Goal: Task Accomplishment & Management: Use online tool/utility

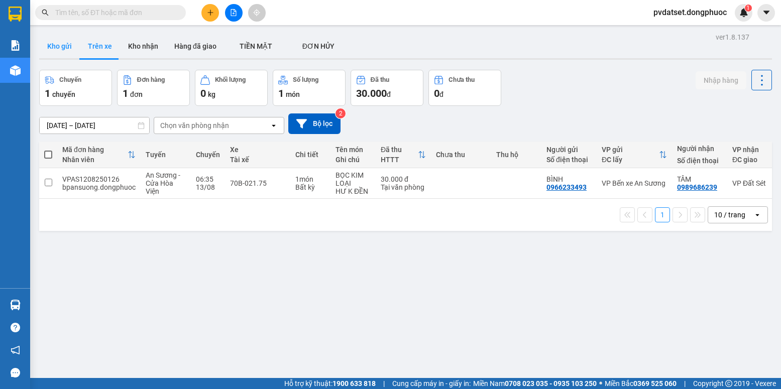
click at [71, 44] on button "Kho gửi" at bounding box center [59, 46] width 41 height 24
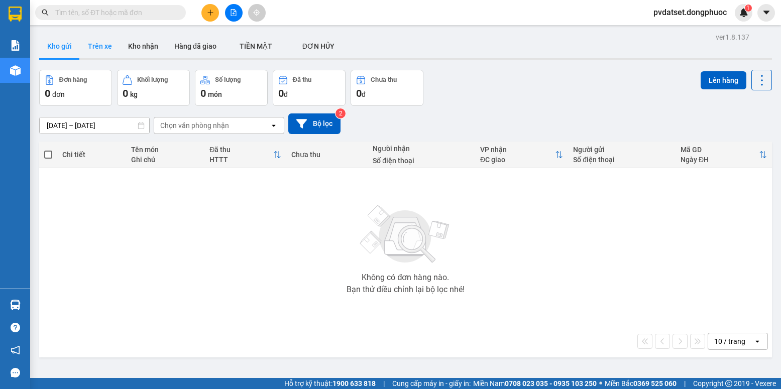
click at [102, 51] on button "Trên xe" at bounding box center [100, 46] width 40 height 24
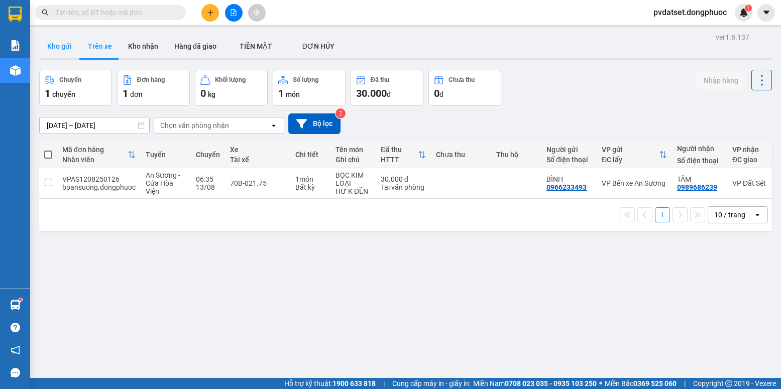
click at [69, 53] on button "Kho gửi" at bounding box center [59, 46] width 41 height 24
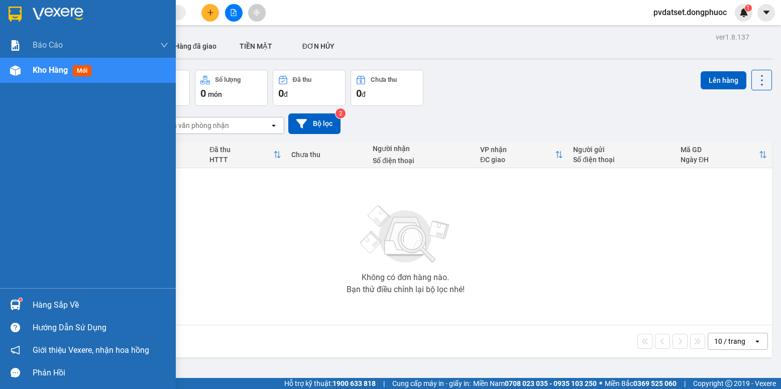
click at [20, 300] on sup at bounding box center [20, 299] width 3 height 3
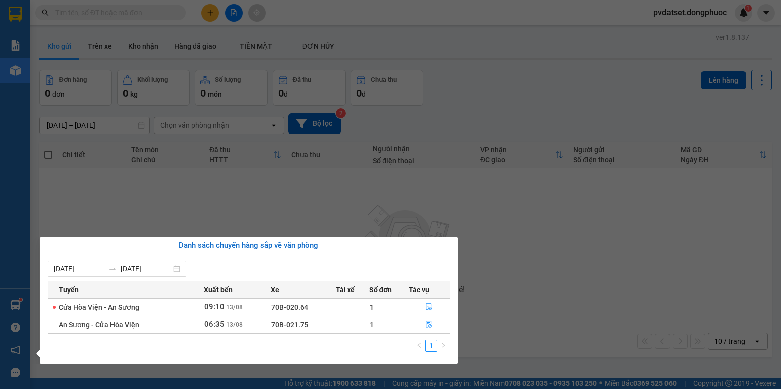
drag, startPoint x: 230, startPoint y: 210, endPoint x: 95, endPoint y: 95, distance: 177.7
click at [225, 208] on section "Kết quả tìm kiếm ( 0 ) Bộ lọc Ngày tạo đơn gần nhất No Data pvdatset.dongphuoc …" at bounding box center [390, 194] width 781 height 389
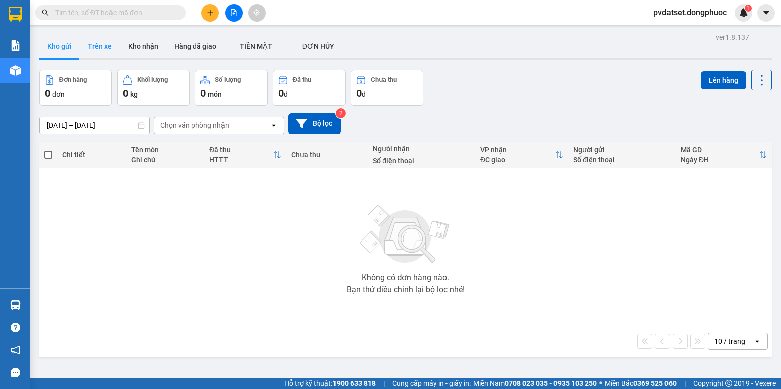
click at [105, 49] on button "Trên xe" at bounding box center [100, 46] width 40 height 24
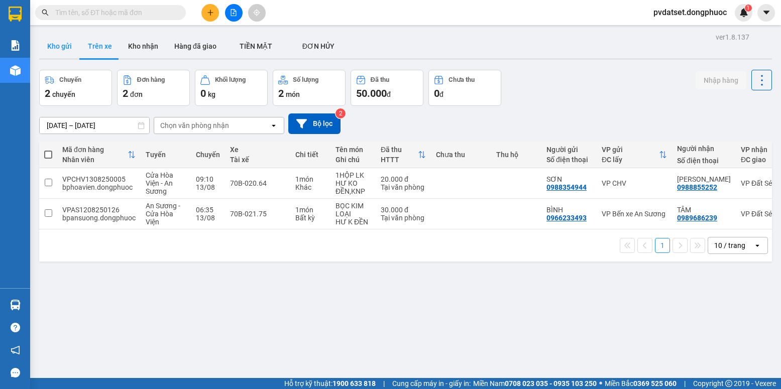
click at [64, 48] on button "Kho gửi" at bounding box center [59, 46] width 41 height 24
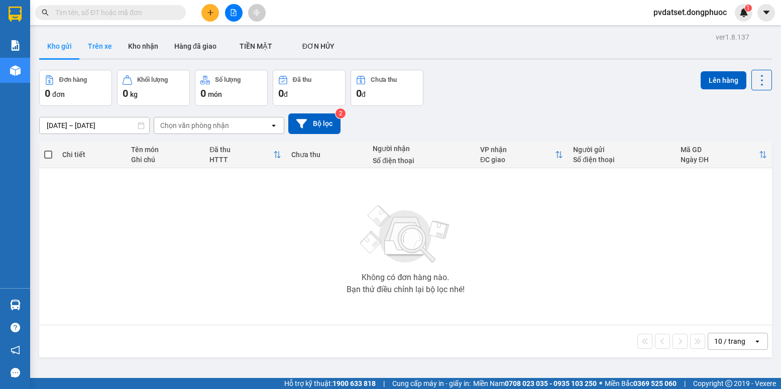
click at [102, 52] on button "Trên xe" at bounding box center [100, 46] width 40 height 24
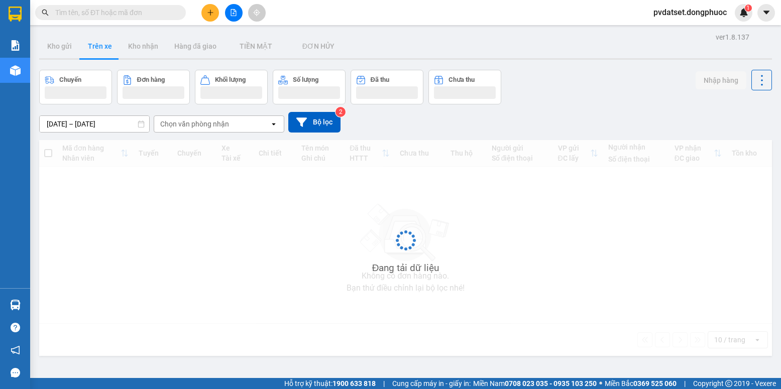
click at [103, 52] on button "Trên xe" at bounding box center [100, 46] width 40 height 24
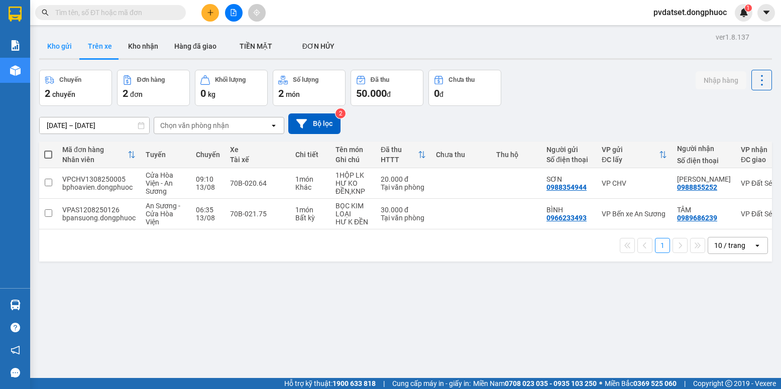
click at [53, 48] on button "Kho gửi" at bounding box center [59, 46] width 41 height 24
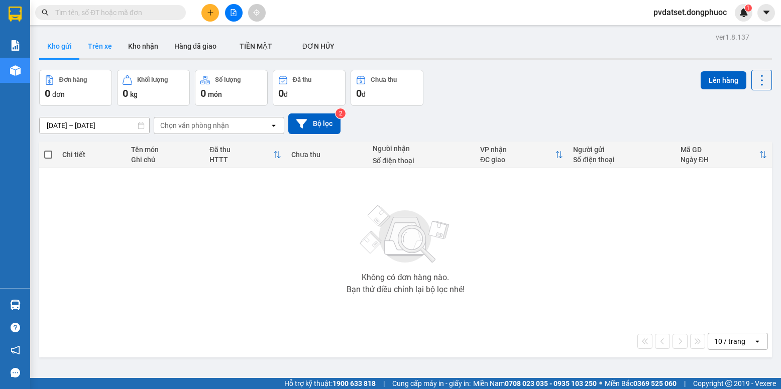
click at [99, 47] on button "Trên xe" at bounding box center [100, 46] width 40 height 24
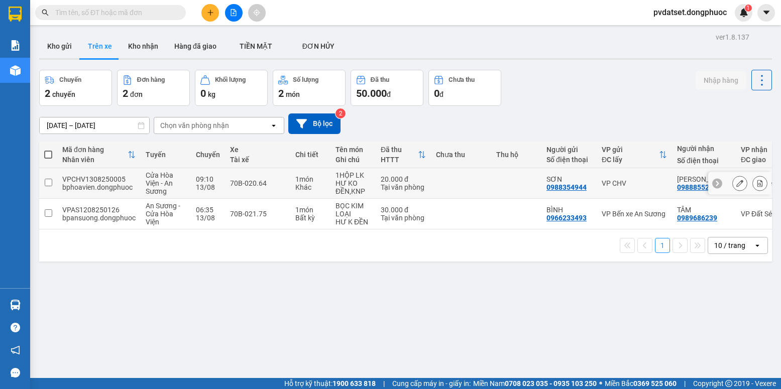
click at [406, 179] on div "20.000 đ" at bounding box center [403, 179] width 45 height 8
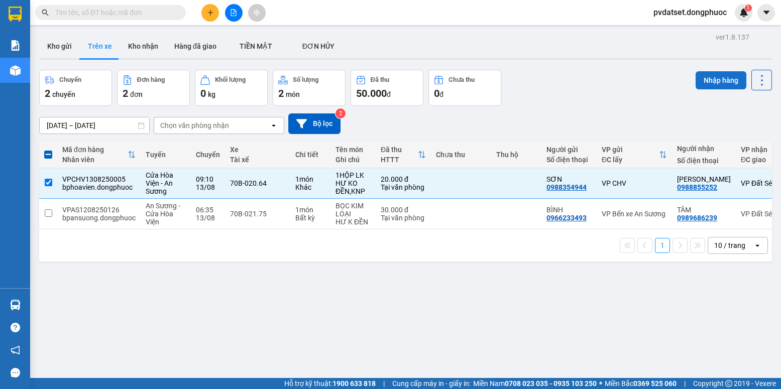
click at [710, 81] on button "Nhập hàng" at bounding box center [720, 80] width 51 height 18
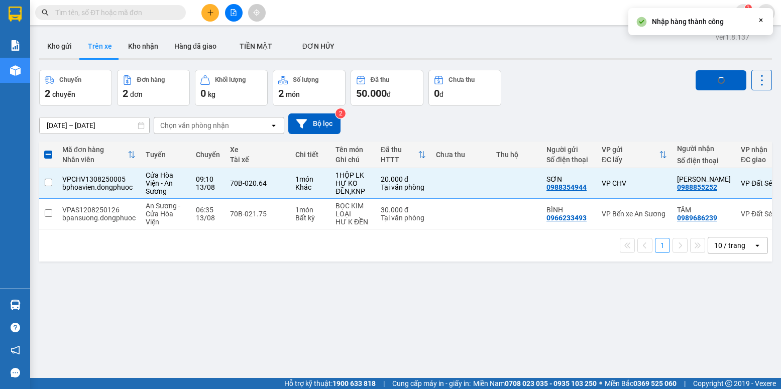
checkbox input "false"
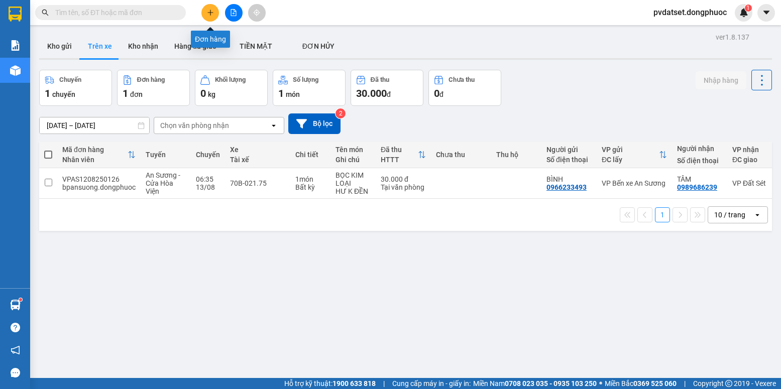
click at [218, 15] on button at bounding box center [210, 13] width 18 height 18
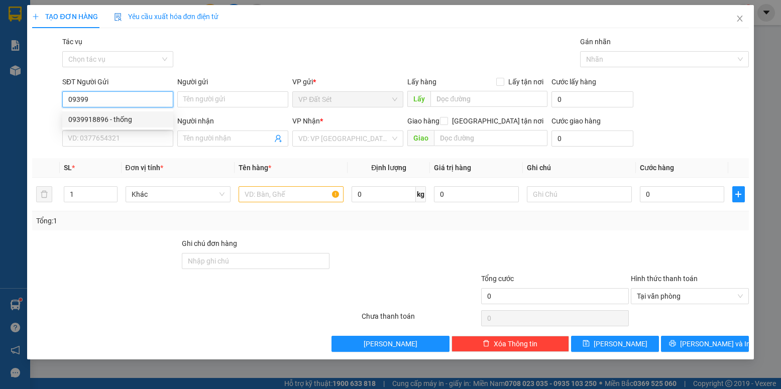
click at [157, 121] on div "0939918896 - thống" at bounding box center [117, 119] width 99 height 11
type input "0939918896"
type input "thống"
type input "0912667771"
type input "ĐỨC"
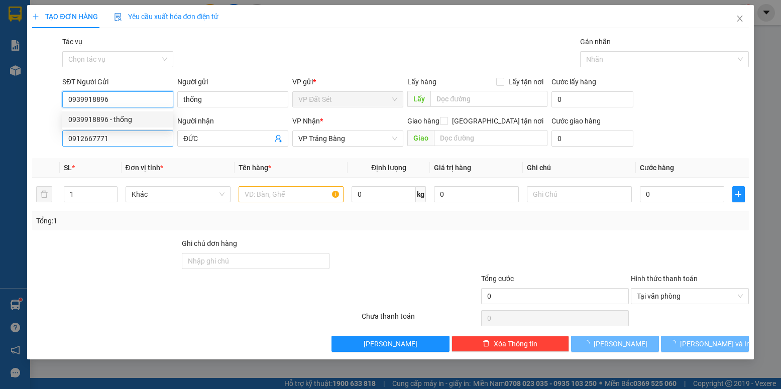
type input "25.000"
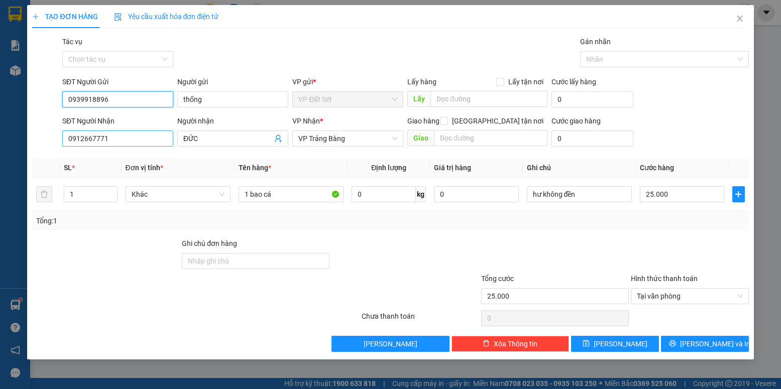
type input "0939918896"
drag, startPoint x: 85, startPoint y: 143, endPoint x: 33, endPoint y: 152, distance: 53.1
click at [34, 152] on div "Transit Pickup Surcharge Ids Transit Deliver Surcharge Ids Transit Deliver Surc…" at bounding box center [390, 194] width 716 height 316
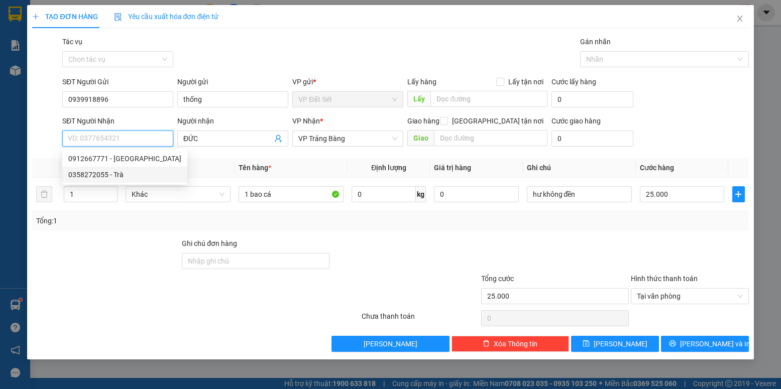
click at [104, 173] on div "0358272055 - Trà" at bounding box center [124, 174] width 113 height 11
type input "0358272055"
type input "Trà"
type input "85.000"
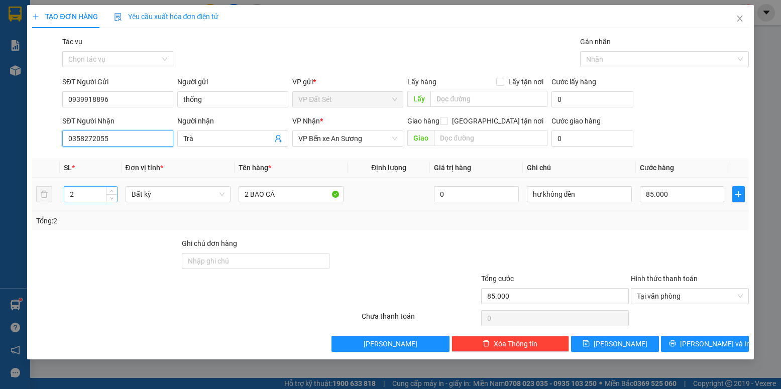
type input "0358272055"
drag, startPoint x: 91, startPoint y: 197, endPoint x: 46, endPoint y: 202, distance: 45.5
click at [46, 202] on tr "2 Bất kỳ 2 BAO CÁ 0 hư không đền 85.000" at bounding box center [390, 195] width 716 height 34
click at [248, 193] on input "2 BAO CÁ" at bounding box center [290, 194] width 105 height 16
type input "BAO CÁ"
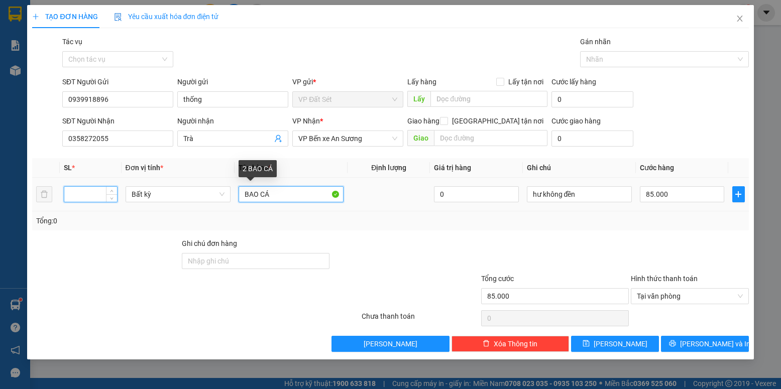
type input "0"
type input "BAO CÁ"
click at [100, 193] on input "number" at bounding box center [90, 194] width 53 height 15
type input "1"
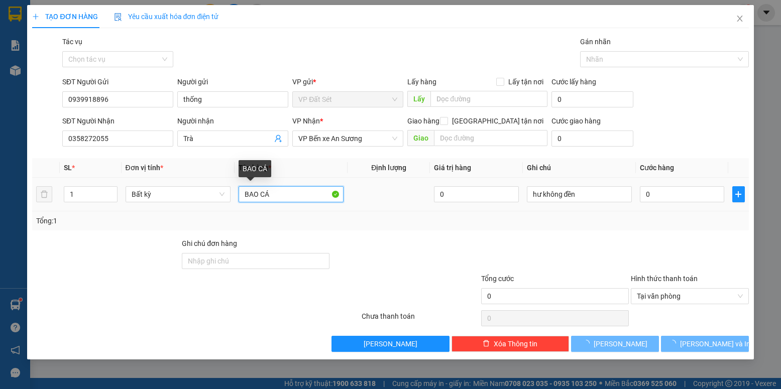
click at [240, 193] on input "BAO CÁ" at bounding box center [290, 194] width 105 height 16
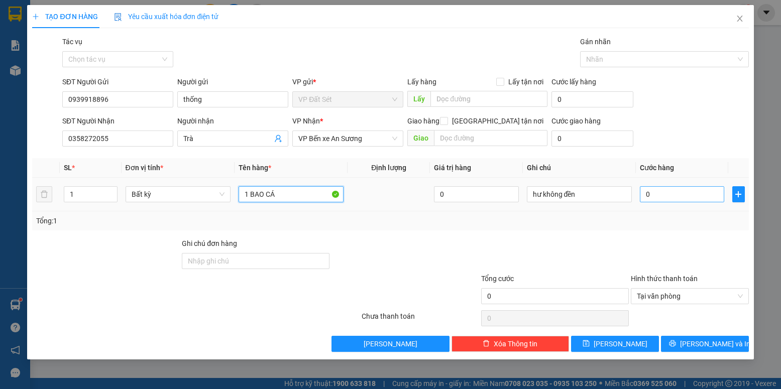
type input "1 BAO CÁ"
click at [651, 193] on input "0" at bounding box center [682, 194] width 84 height 16
type input "6"
type input "65"
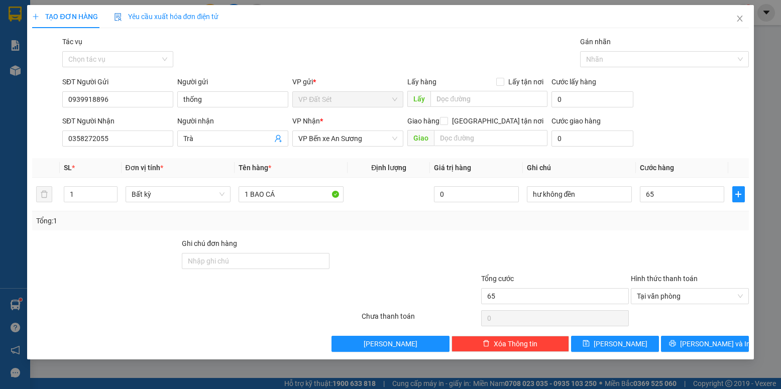
type input "65.000"
click at [662, 223] on div "Tổng: 1" at bounding box center [390, 220] width 708 height 11
click at [704, 341] on span "[PERSON_NAME] và In" at bounding box center [715, 343] width 70 height 11
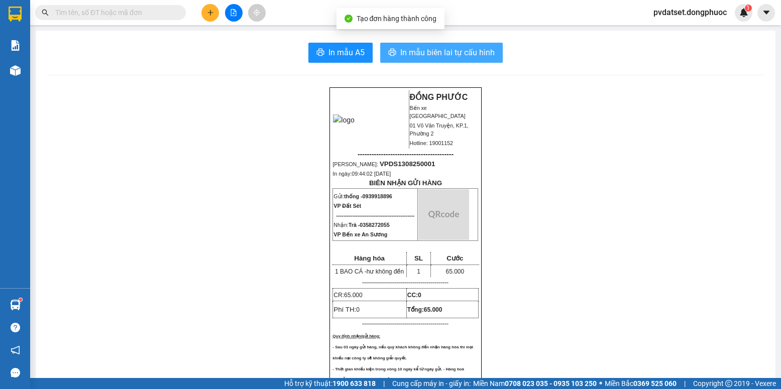
click at [480, 57] on span "In mẫu biên lai tự cấu hình" at bounding box center [447, 52] width 94 height 13
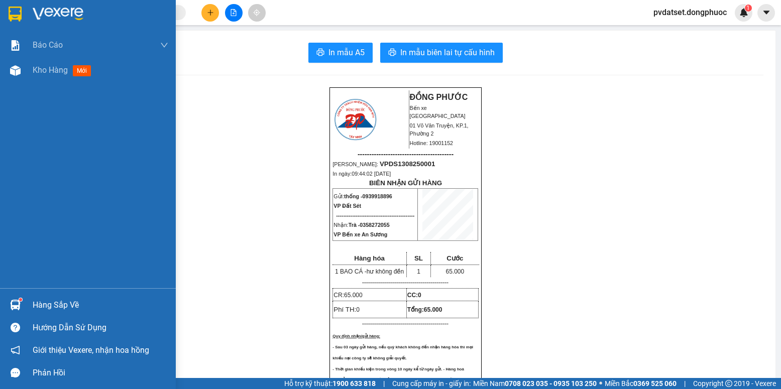
click at [62, 83] on div "Báo cáo Mẫu 1: Báo cáo dòng tiền Mẫu 1: Báo cáo dòng tiền theo nhân viên Mẫu 1:…" at bounding box center [88, 161] width 176 height 256
click at [66, 77] on div "Kho hàng mới" at bounding box center [101, 70] width 136 height 25
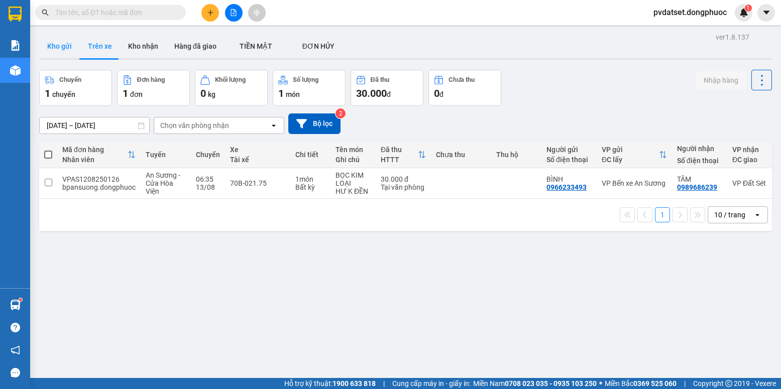
click at [73, 42] on button "Kho gửi" at bounding box center [59, 46] width 41 height 24
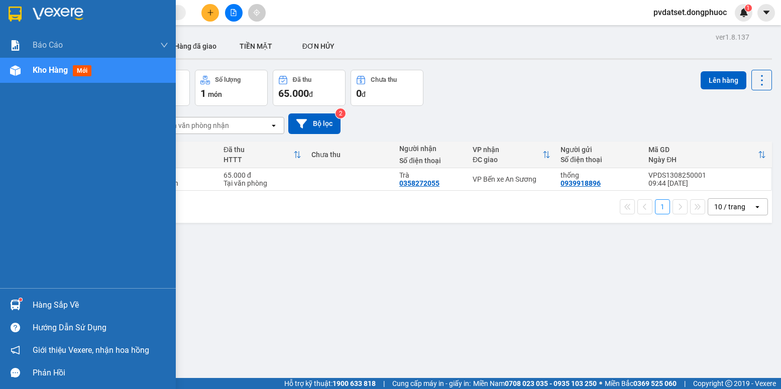
click at [19, 312] on div at bounding box center [16, 305] width 18 height 18
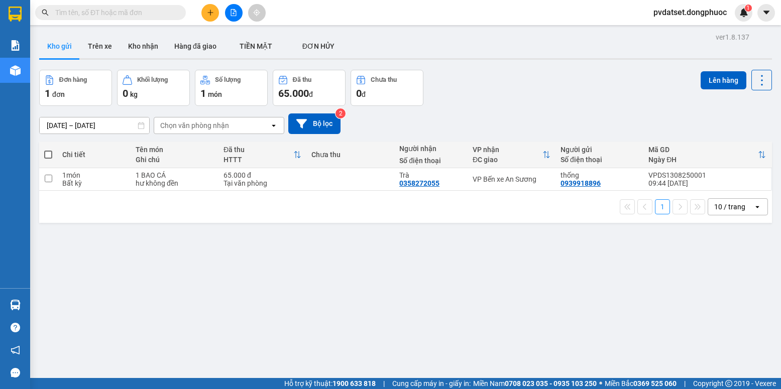
click at [204, 218] on section "Kết quả tìm kiếm ( 0 ) Bộ lọc Ngày tạo đơn gần nhất No Data pvdatset.dongphuoc …" at bounding box center [390, 194] width 781 height 389
click at [98, 46] on button "Trên xe" at bounding box center [100, 46] width 40 height 24
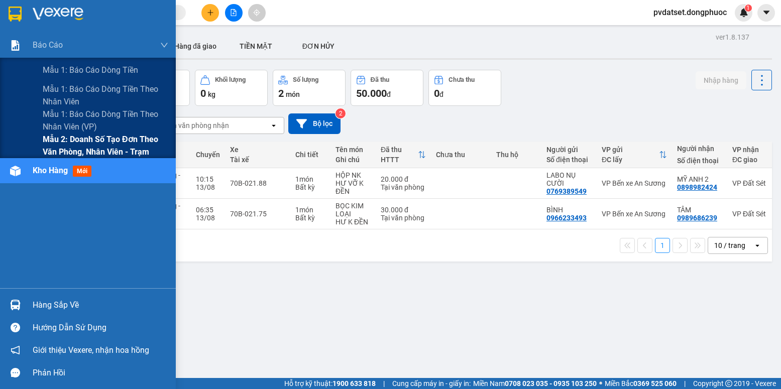
click at [99, 143] on span "Mẫu 2: Doanh số tạo đơn theo Văn phòng, nhân viên - Trạm" at bounding box center [106, 145] width 126 height 25
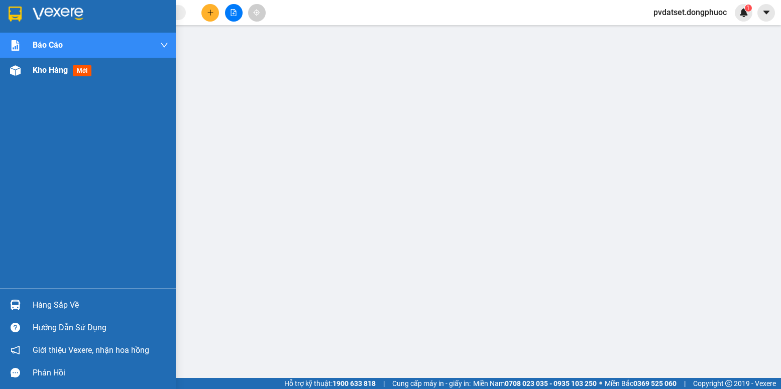
click at [37, 77] on div "Kho hàng mới" at bounding box center [101, 70] width 136 height 25
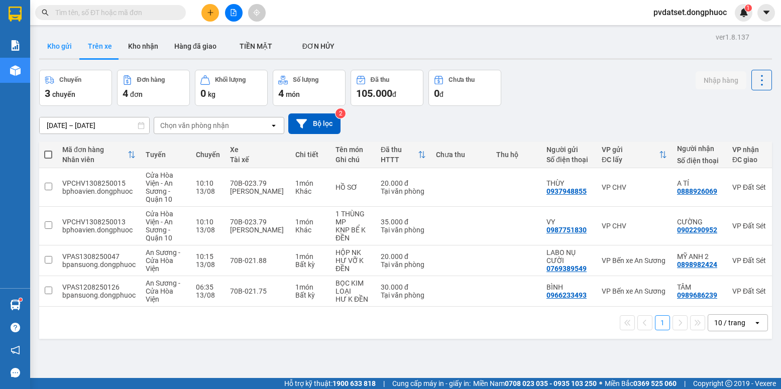
click at [54, 48] on button "Kho gửi" at bounding box center [59, 46] width 41 height 24
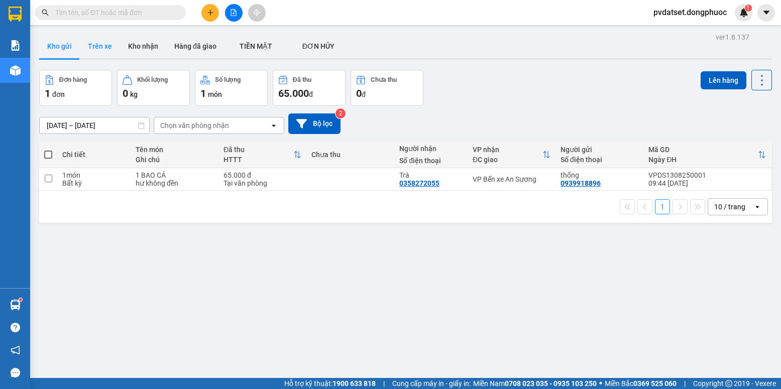
click at [101, 49] on button "Trên xe" at bounding box center [100, 46] width 40 height 24
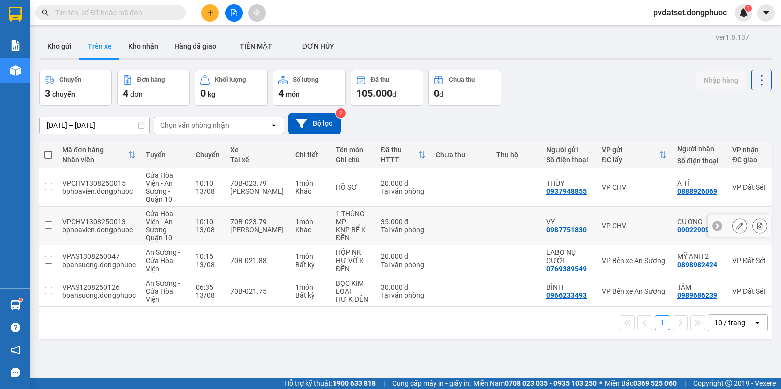
click at [355, 220] on div "1 THÙNG MP" at bounding box center [352, 218] width 35 height 16
checkbox input "true"
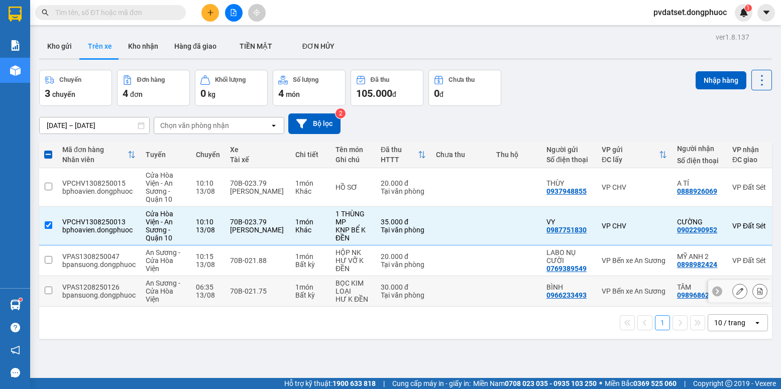
click at [611, 288] on div "VP Bến xe An Sương" at bounding box center [633, 291] width 65 height 8
checkbox input "true"
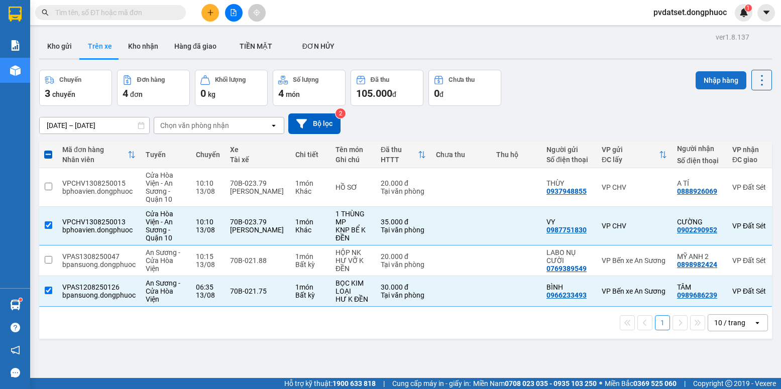
click at [701, 87] on button "Nhập hàng" at bounding box center [720, 80] width 51 height 18
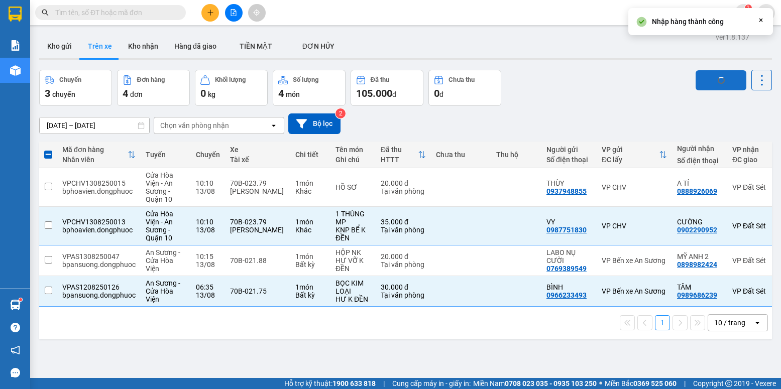
checkbox input "false"
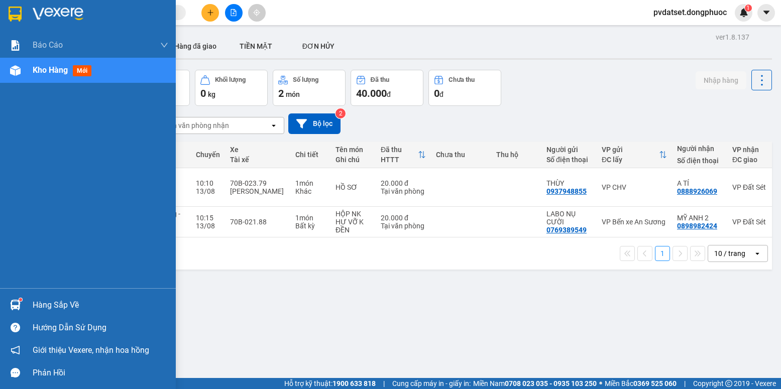
click at [15, 301] on img at bounding box center [15, 305] width 11 height 11
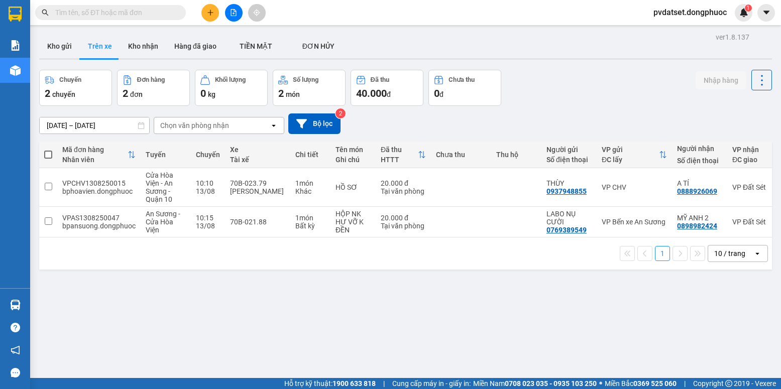
click at [522, 315] on section "Kết quả tìm kiếm ( 0 ) Bộ lọc Ngày tạo đơn gần nhất No Data pvdatset.dongphuoc …" at bounding box center [390, 194] width 781 height 389
click at [66, 50] on button "Kho gửi" at bounding box center [59, 46] width 41 height 24
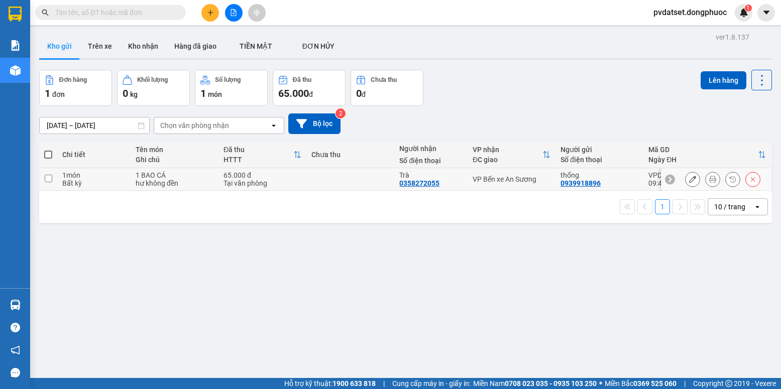
click at [506, 175] on div "VP Bến xe An Sương" at bounding box center [511, 179] width 78 height 8
checkbox input "true"
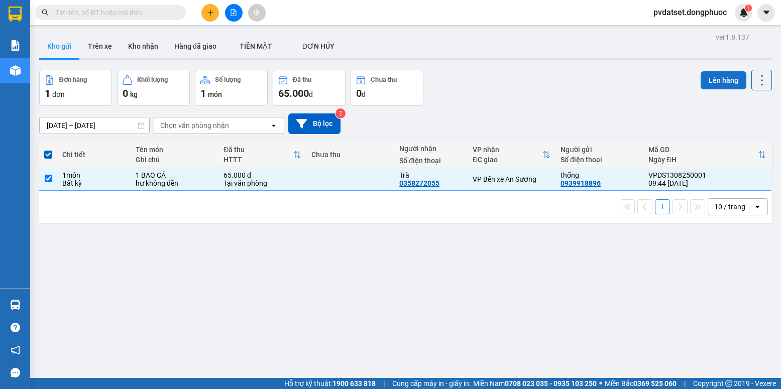
click at [720, 86] on button "Lên hàng" at bounding box center [723, 80] width 46 height 18
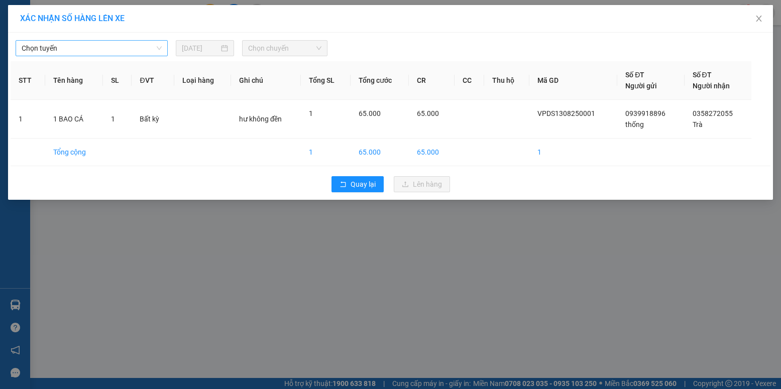
click at [84, 55] on span "Chọn tuyến" at bounding box center [92, 48] width 140 height 15
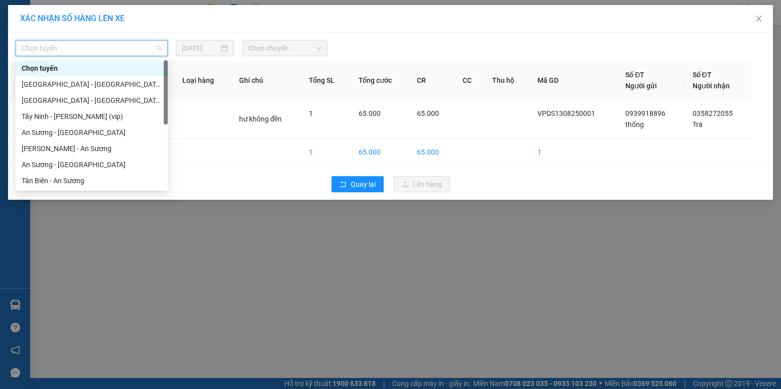
scroll to position [141, 0]
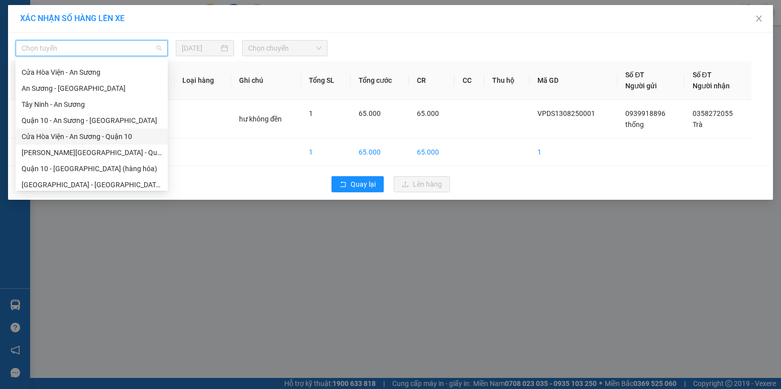
click at [101, 138] on div "Cửa Hòa Viện - An Sương - Quận 10" at bounding box center [92, 136] width 140 height 11
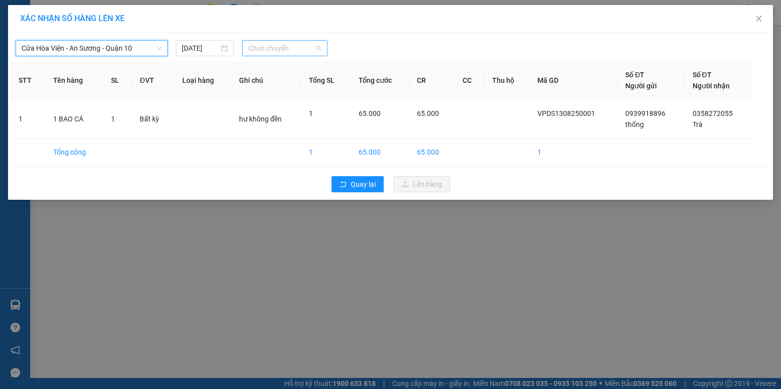
click at [285, 52] on span "Chọn chuyến" at bounding box center [284, 48] width 73 height 15
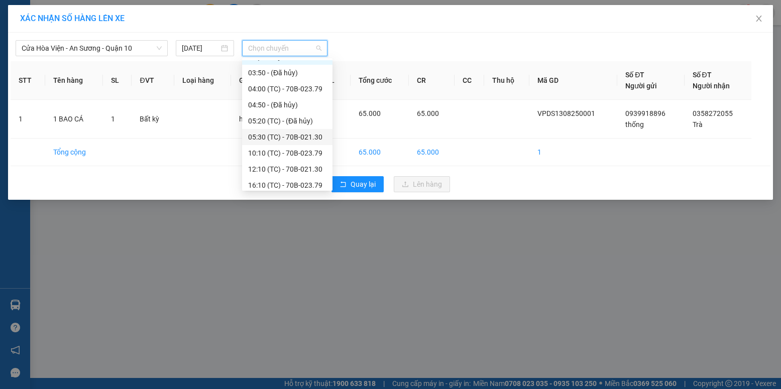
scroll to position [16, 0]
click at [294, 148] on div "10:10 (TC) - 70B-023.79" at bounding box center [287, 148] width 78 height 11
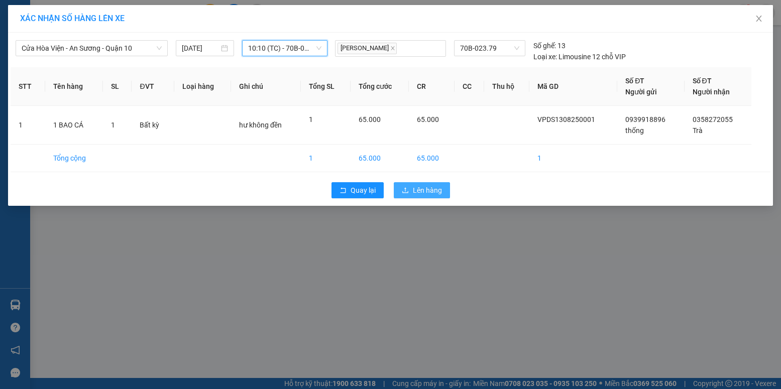
click at [430, 191] on span "Lên hàng" at bounding box center [427, 190] width 29 height 11
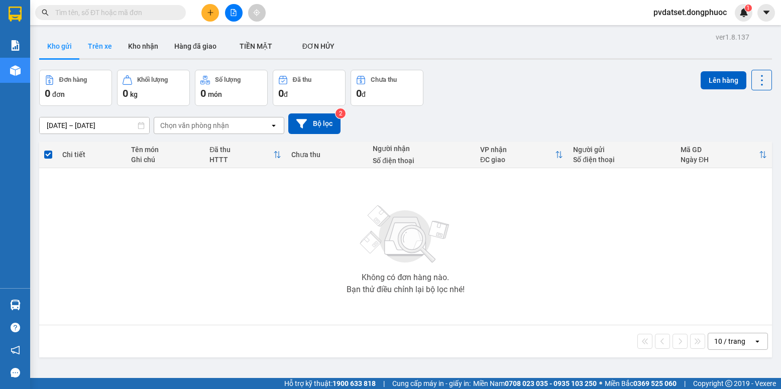
click at [93, 55] on button "Trên xe" at bounding box center [100, 46] width 40 height 24
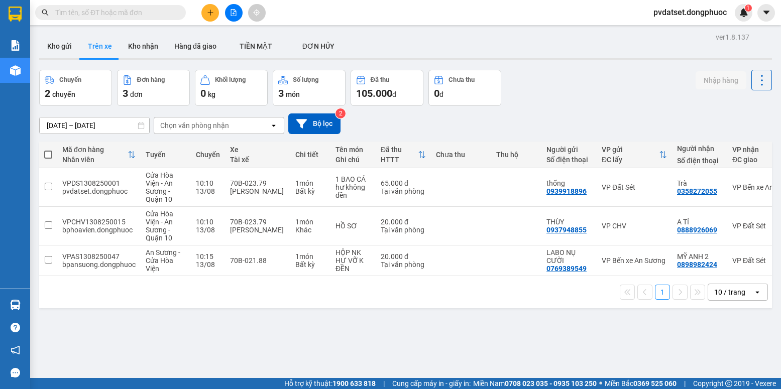
click at [172, 130] on div "Chọn văn phòng nhận" at bounding box center [194, 126] width 69 height 10
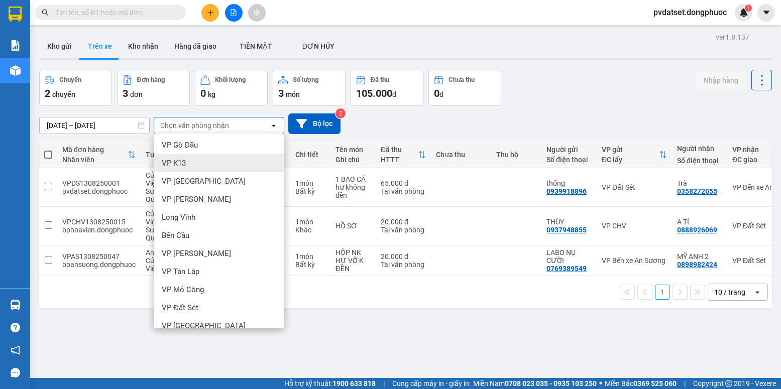
scroll to position [201, 0]
click at [216, 303] on div "VP Đất Sét" at bounding box center [219, 307] width 131 height 18
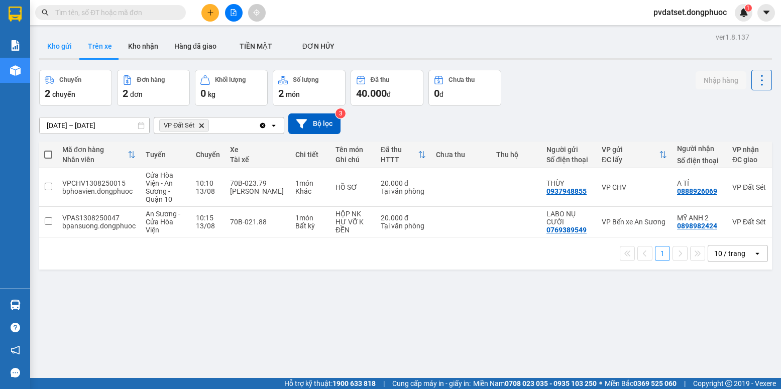
click at [54, 44] on button "Kho gửi" at bounding box center [59, 46] width 41 height 24
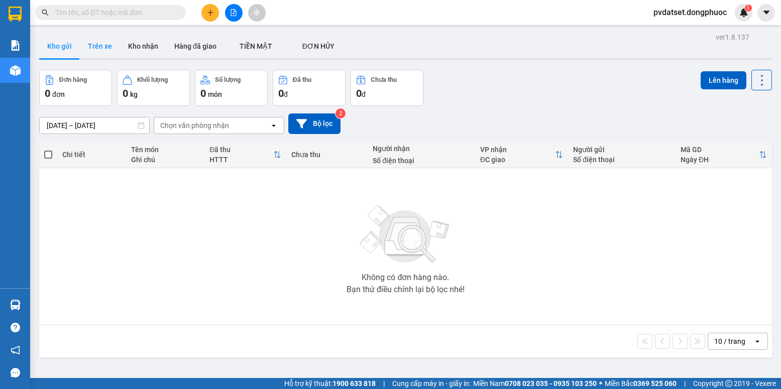
click at [97, 45] on button "Trên xe" at bounding box center [100, 46] width 40 height 24
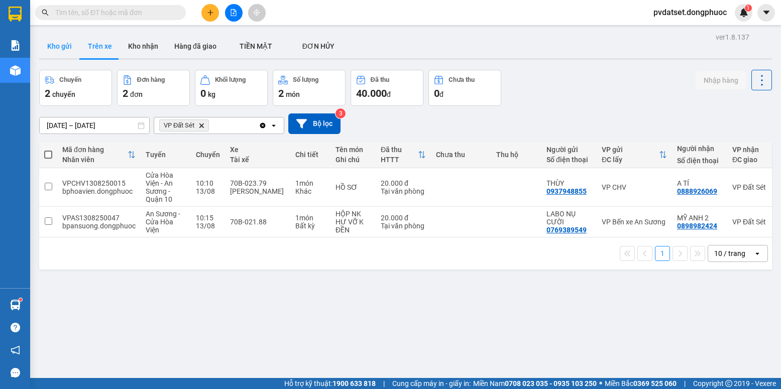
click at [63, 44] on button "Kho gửi" at bounding box center [59, 46] width 41 height 24
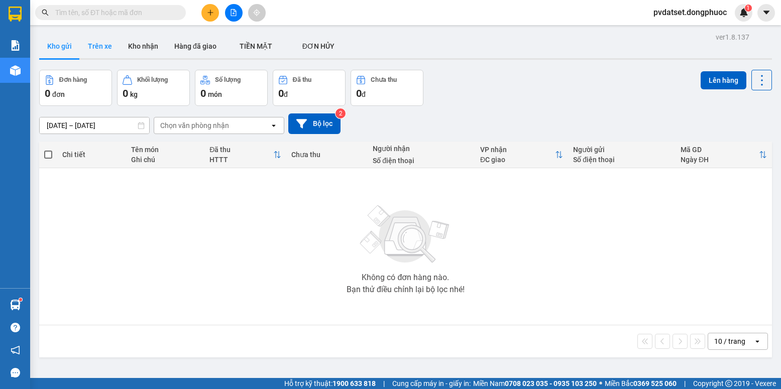
click at [99, 53] on button "Trên xe" at bounding box center [100, 46] width 40 height 24
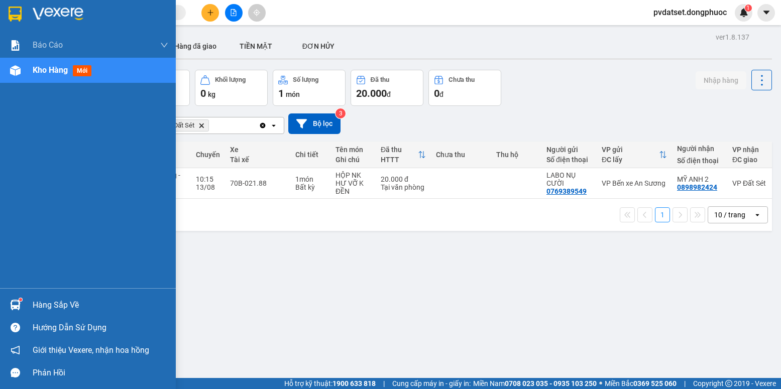
click at [28, 301] on div "Hàng sắp về" at bounding box center [88, 305] width 176 height 23
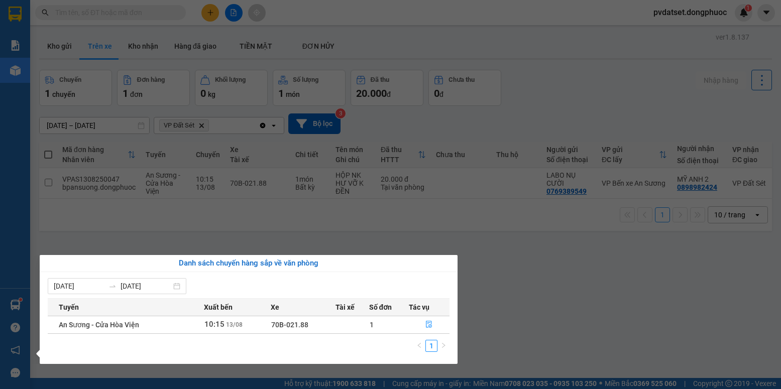
click at [542, 270] on section "Kết quả tìm kiếm ( 0 ) Bộ lọc Ngày tạo đơn gần nhất No Data pvdatset.dongphuoc …" at bounding box center [390, 194] width 781 height 389
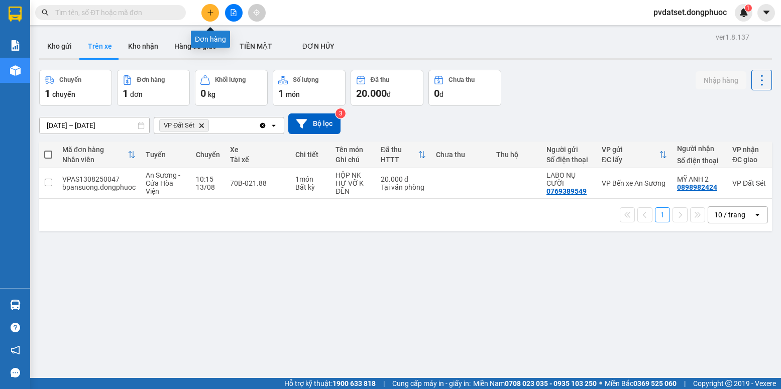
click at [213, 13] on icon "plus" at bounding box center [210, 12] width 7 height 7
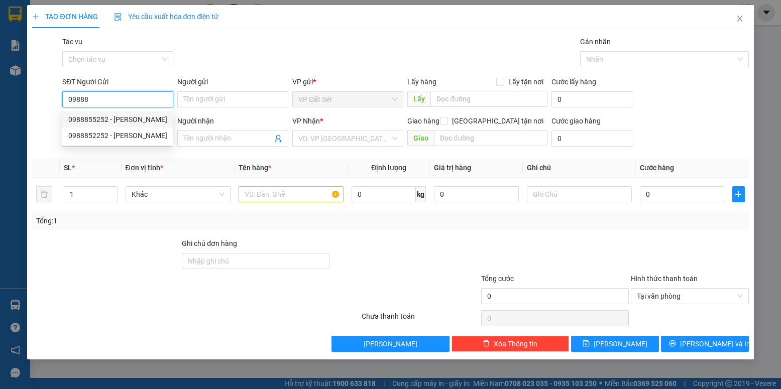
click at [136, 113] on div "0988855252 - [PERSON_NAME]" at bounding box center [117, 119] width 111 height 16
type input "0988855252"
type input "[PERSON_NAME]"
type input "0976593993"
type input "TIẾN"
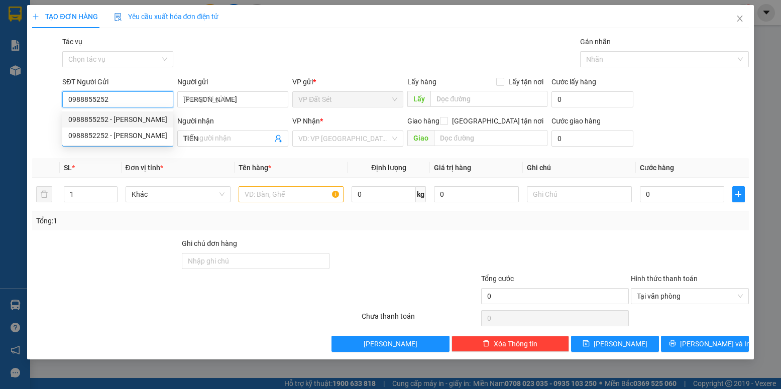
type input "20.000"
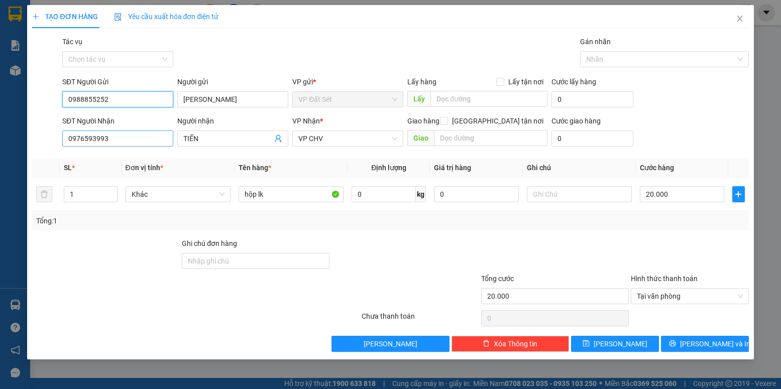
type input "0988855252"
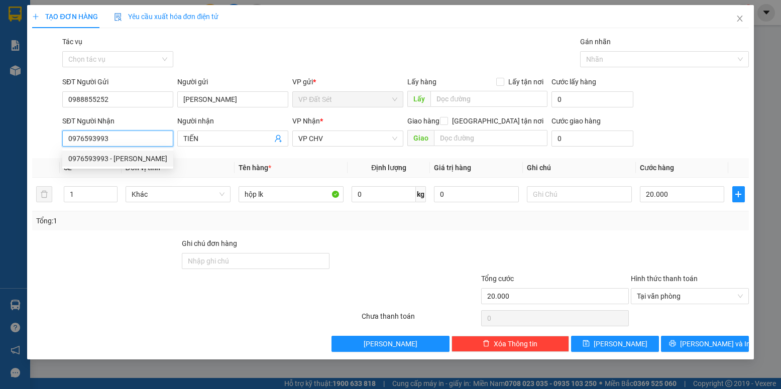
drag, startPoint x: 110, startPoint y: 133, endPoint x: 46, endPoint y: 127, distance: 64.5
click at [46, 127] on div "SĐT Người Nhận 0976593993 Người nhận TIẾN VP Nhận * VP CHV Giao hàng Giao tận n…" at bounding box center [390, 132] width 718 height 35
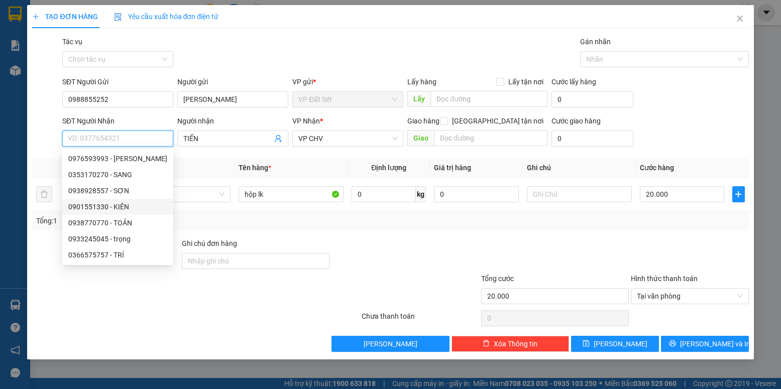
click at [88, 207] on div "0901551330 - KIÊN" at bounding box center [117, 206] width 99 height 11
type input "0901551330"
type input "KIÊN"
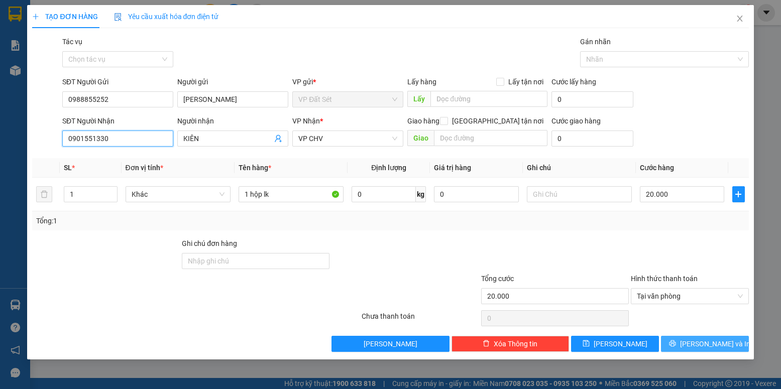
type input "0901551330"
click at [714, 344] on span "[PERSON_NAME] và In" at bounding box center [715, 343] width 70 height 11
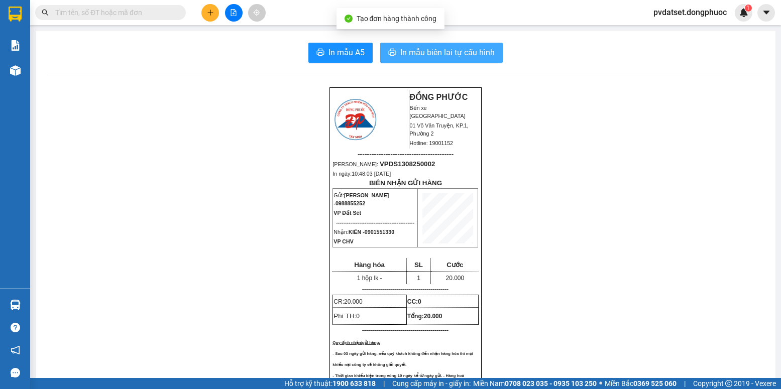
click at [450, 58] on span "In mẫu biên lai tự cấu hình" at bounding box center [447, 52] width 94 height 13
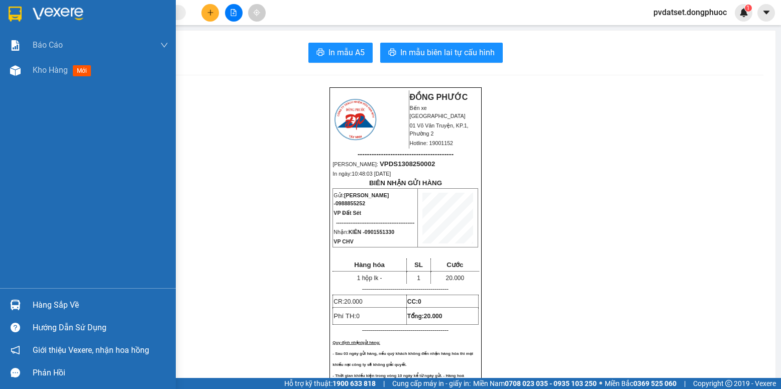
click at [30, 75] on div "Kho hàng mới" at bounding box center [88, 70] width 176 height 25
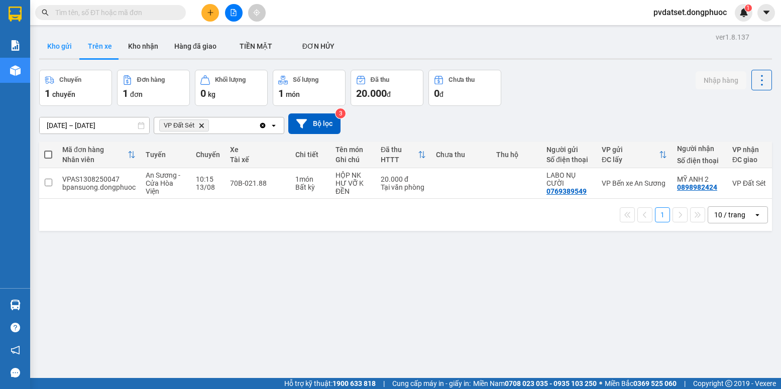
click at [55, 44] on button "Kho gửi" at bounding box center [59, 46] width 41 height 24
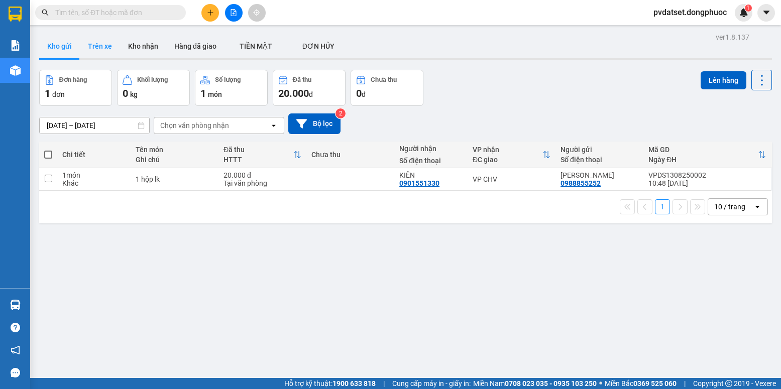
click at [110, 54] on button "Trên xe" at bounding box center [100, 46] width 40 height 24
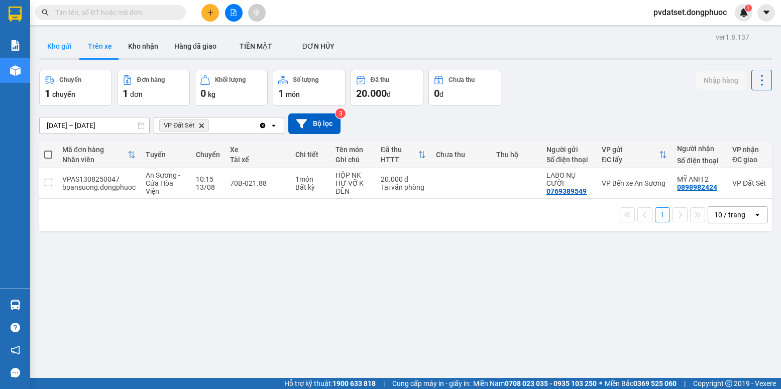
click at [55, 46] on button "Kho gửi" at bounding box center [59, 46] width 41 height 24
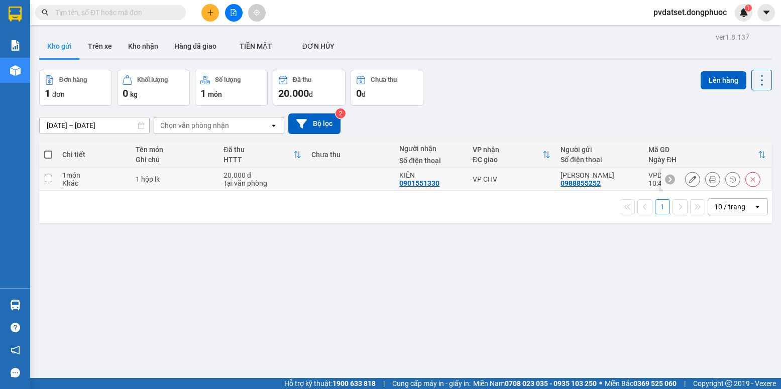
click at [472, 175] on div "VP CHV" at bounding box center [511, 179] width 78 height 8
checkbox input "true"
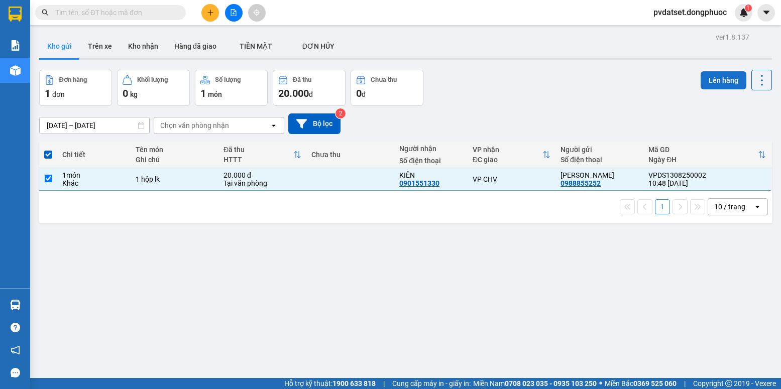
click at [709, 78] on button "Lên hàng" at bounding box center [723, 80] width 46 height 18
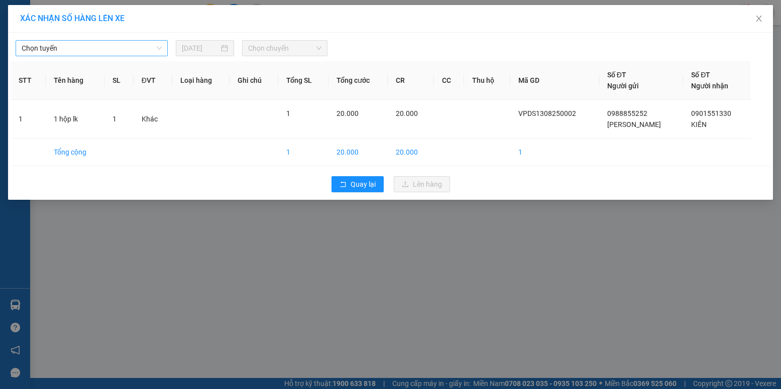
click at [154, 53] on span "Chọn tuyến" at bounding box center [92, 48] width 140 height 15
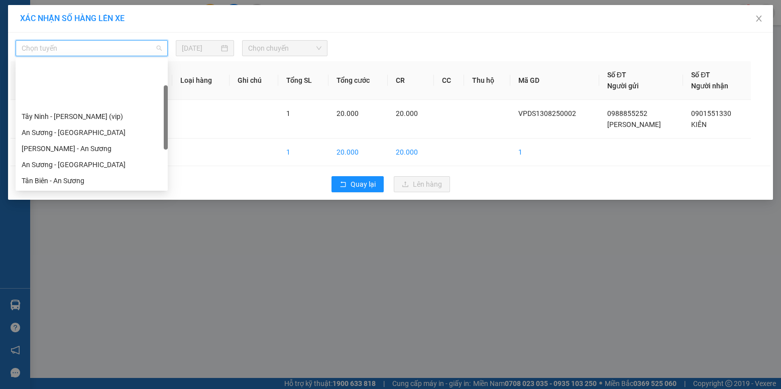
scroll to position [50, 0]
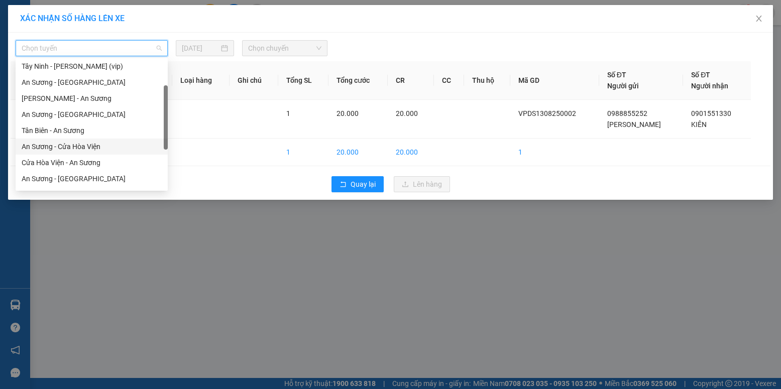
click at [84, 145] on div "An Sương - Cửa Hòa Viện" at bounding box center [92, 146] width 140 height 11
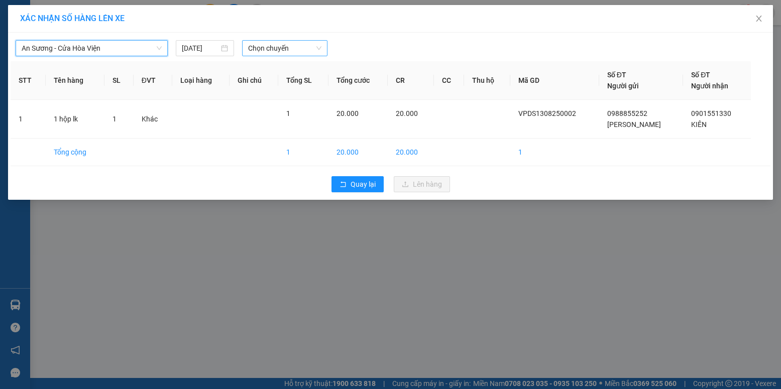
click at [312, 47] on span "Chọn chuyến" at bounding box center [284, 48] width 73 height 15
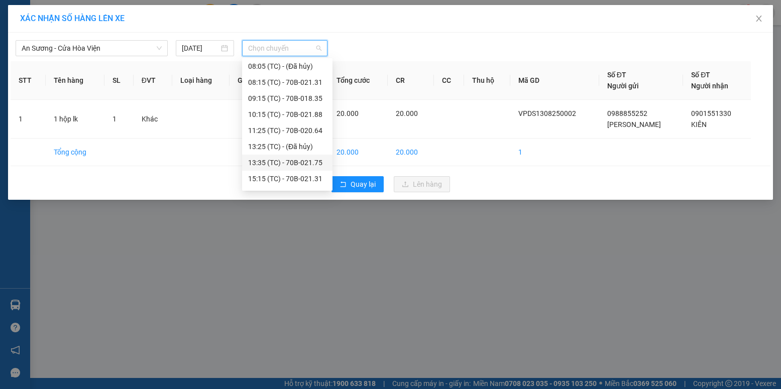
scroll to position [0, 0]
click at [298, 149] on div "09:15 (TC) - 70B-018.35" at bounding box center [287, 148] width 78 height 11
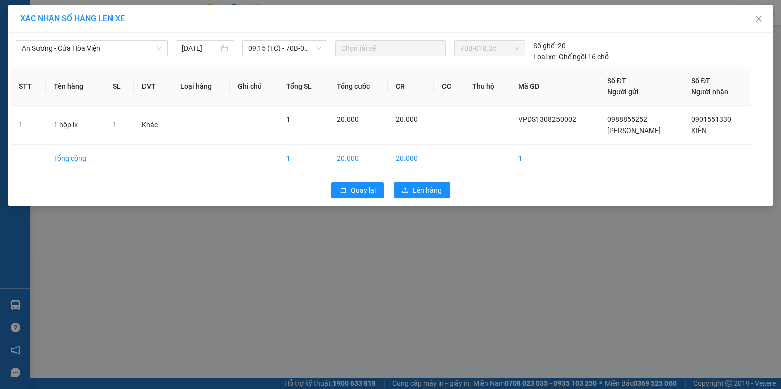
click at [291, 56] on div "An Sương - Cửa Hòa Viện [DATE] 09:15 (TC) - 70B-018.35" at bounding box center [173, 51] width 314 height 22
click at [291, 52] on span "09:15 (TC) - 70B-018.35" at bounding box center [284, 48] width 73 height 15
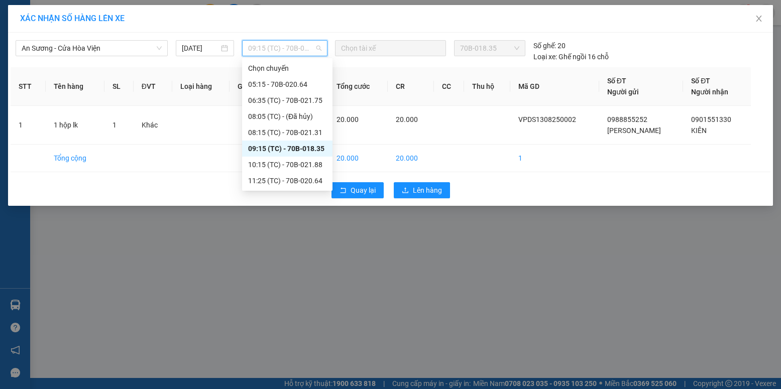
click at [308, 147] on div "09:15 (TC) - 70B-018.35" at bounding box center [287, 148] width 78 height 11
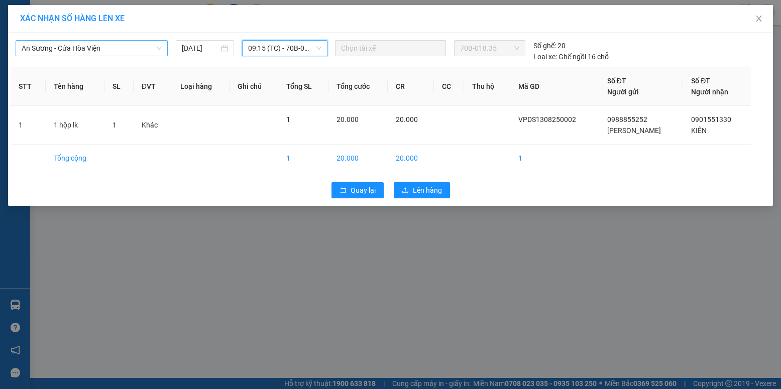
click at [70, 43] on span "An Sương - Cửa Hòa Viện" at bounding box center [92, 48] width 140 height 15
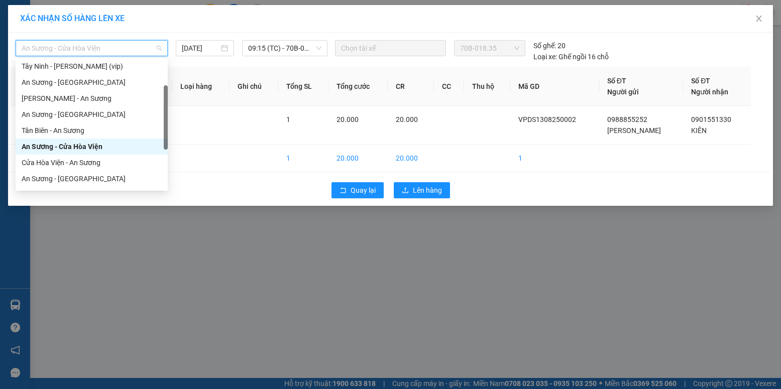
click at [93, 144] on div "An Sương - Cửa Hòa Viện" at bounding box center [92, 146] width 140 height 11
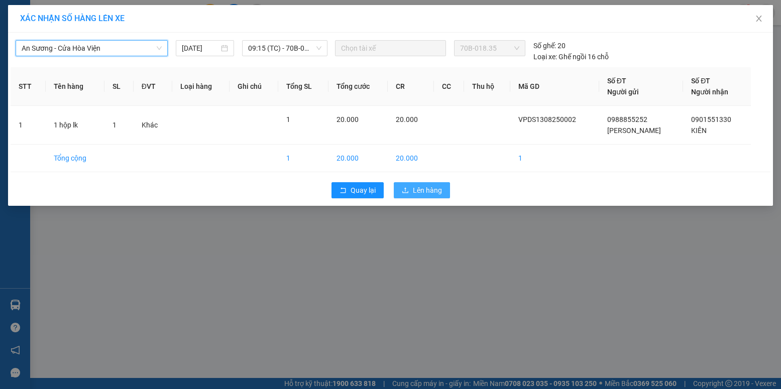
click at [421, 187] on span "Lên hàng" at bounding box center [427, 190] width 29 height 11
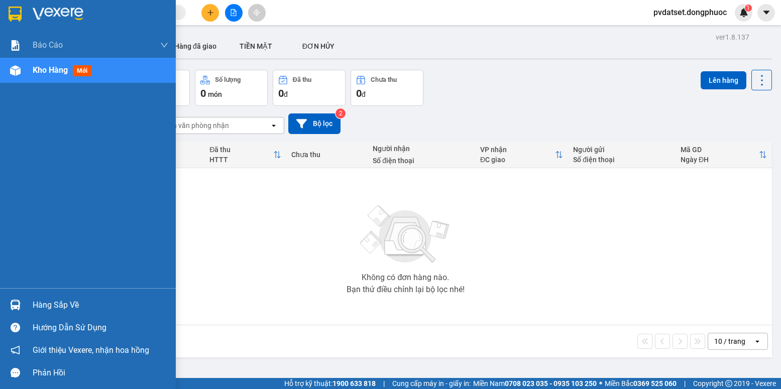
click at [25, 302] on div "Hàng sắp về" at bounding box center [88, 305] width 176 height 23
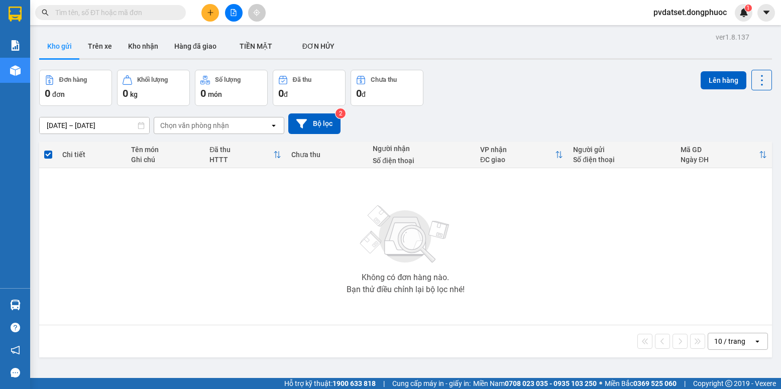
click at [191, 220] on section "Kết quả tìm kiếm ( 0 ) Bộ lọc Ngày tạo đơn gần nhất No Data pvdatset.dongphuoc …" at bounding box center [390, 194] width 781 height 389
click at [104, 46] on button "Trên xe" at bounding box center [100, 46] width 40 height 24
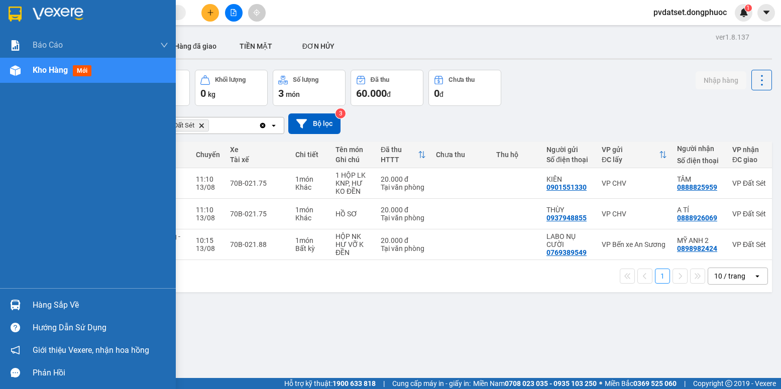
click at [20, 304] on img at bounding box center [15, 305] width 11 height 11
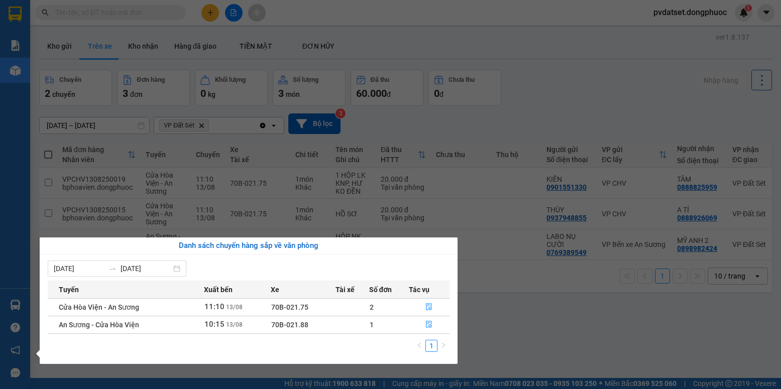
click at [543, 300] on section "Kết quả tìm kiếm ( 0 ) Bộ lọc Ngày tạo đơn gần nhất No Data pvdatset.dongphuoc …" at bounding box center [390, 194] width 781 height 389
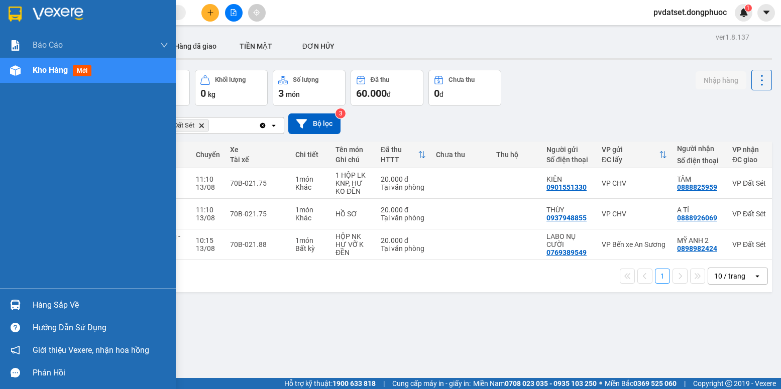
click at [24, 303] on div "Hàng sắp về" at bounding box center [88, 305] width 176 height 23
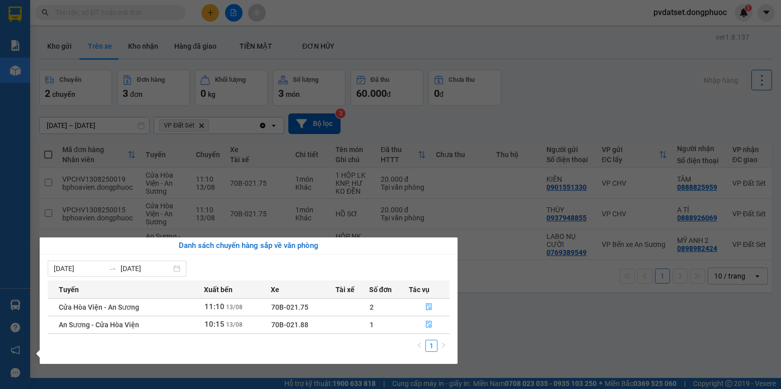
click at [571, 323] on section "Kết quả tìm kiếm ( 0 ) Bộ lọc Ngày tạo đơn gần nhất No Data pvdatset.dongphuoc …" at bounding box center [390, 194] width 781 height 389
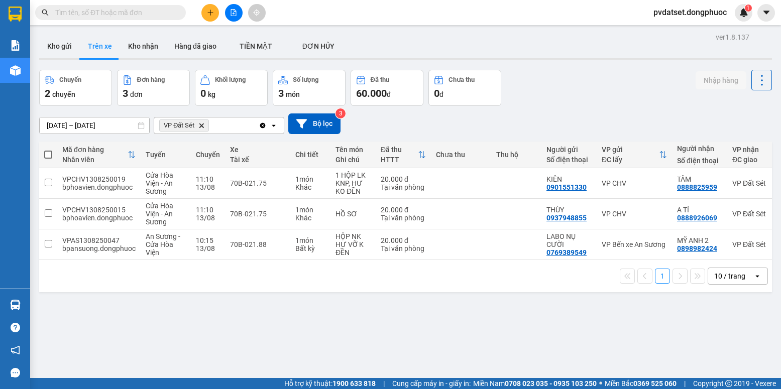
drag, startPoint x: 65, startPoint y: 53, endPoint x: 83, endPoint y: 54, distance: 17.6
click at [70, 53] on button "Kho gửi" at bounding box center [59, 46] width 41 height 24
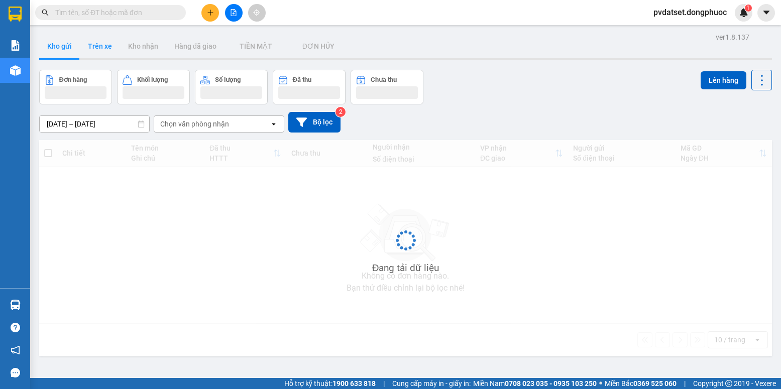
click at [103, 55] on button "Trên xe" at bounding box center [100, 46] width 40 height 24
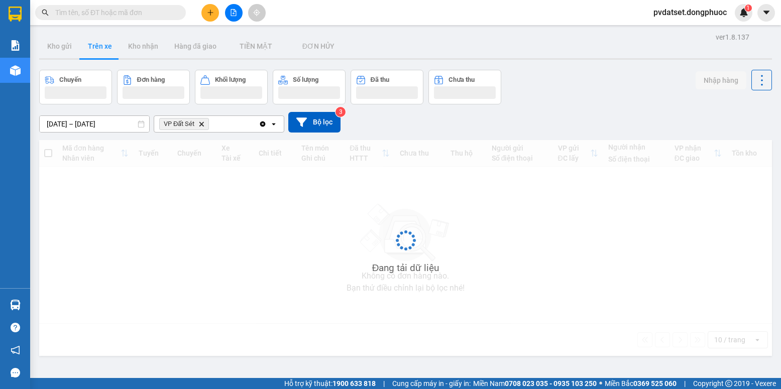
click at [103, 55] on button "Trên xe" at bounding box center [100, 46] width 40 height 24
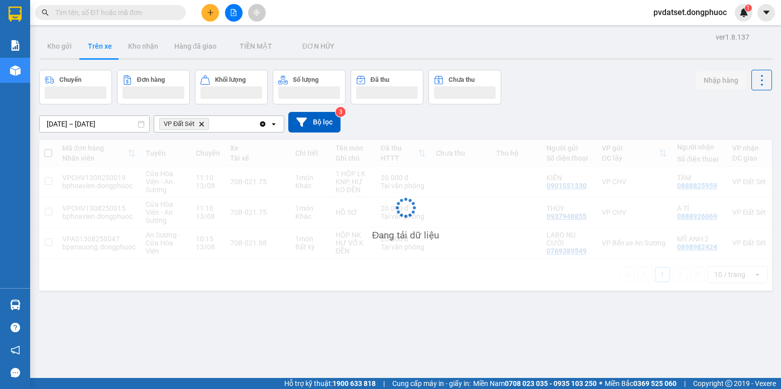
click at [103, 55] on button "Trên xe" at bounding box center [100, 46] width 40 height 24
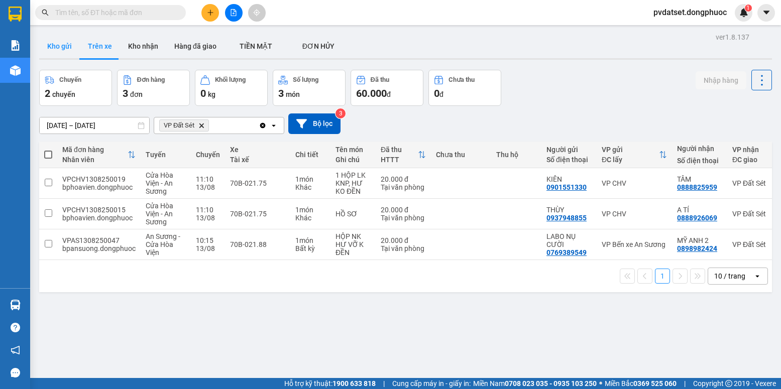
click at [77, 39] on button "Kho gửi" at bounding box center [59, 46] width 41 height 24
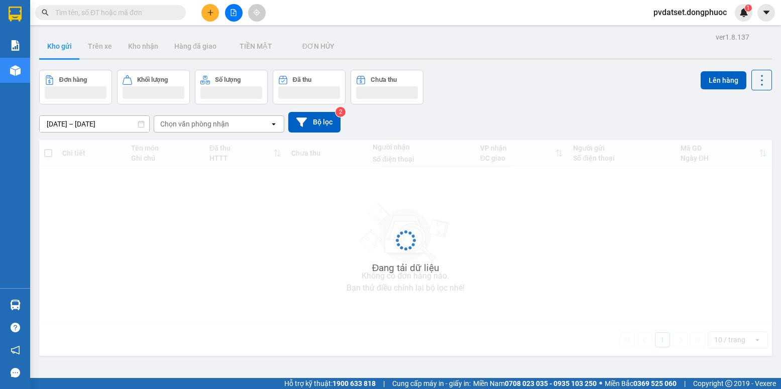
click at [67, 43] on button "Kho gửi" at bounding box center [59, 46] width 41 height 24
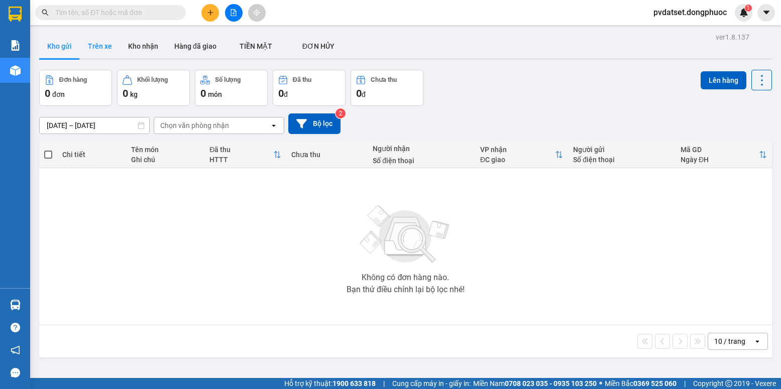
click at [100, 46] on button "Trên xe" at bounding box center [100, 46] width 40 height 24
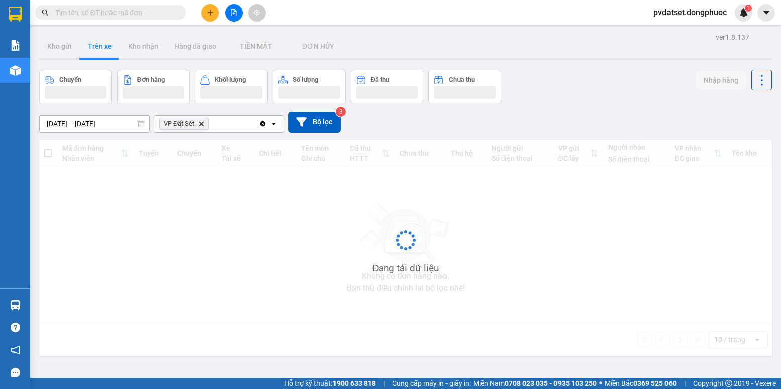
click at [100, 46] on button "Trên xe" at bounding box center [100, 46] width 40 height 24
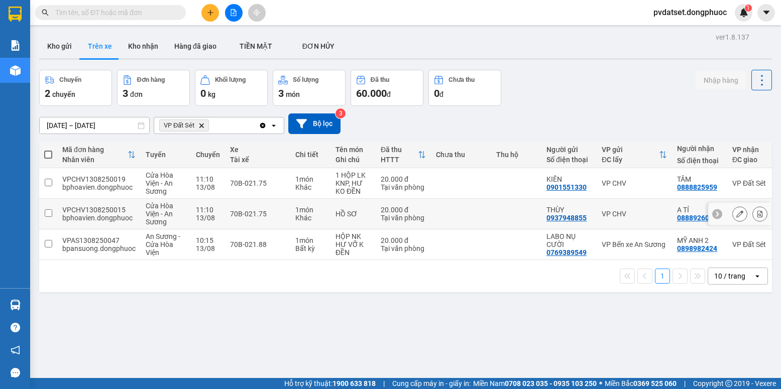
click at [283, 206] on td "70B-021.75" at bounding box center [257, 214] width 65 height 31
checkbox input "true"
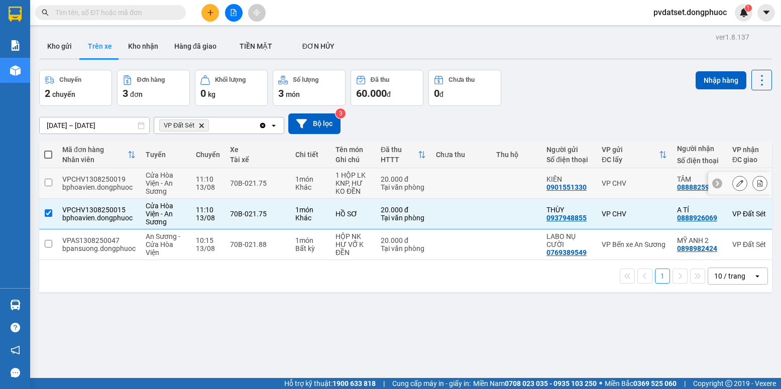
click at [287, 188] on td "70B-021.75" at bounding box center [257, 183] width 65 height 31
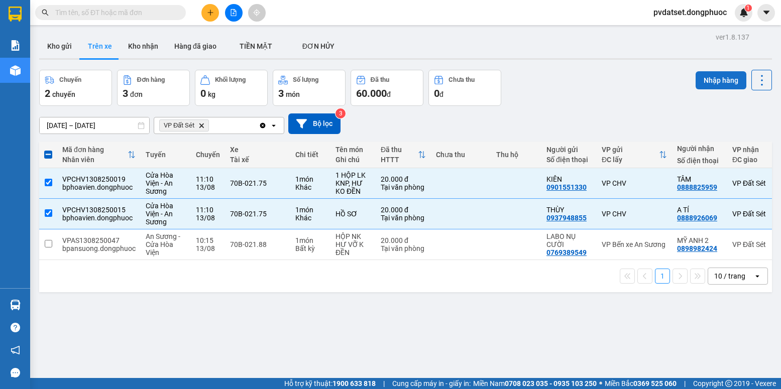
click at [719, 79] on button "Nhập hàng" at bounding box center [720, 80] width 51 height 18
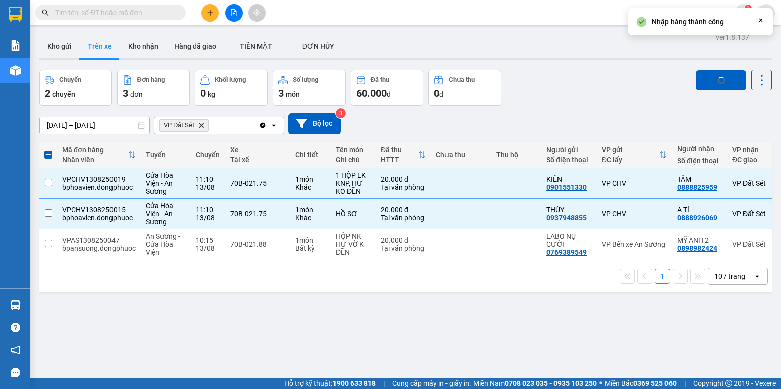
checkbox input "false"
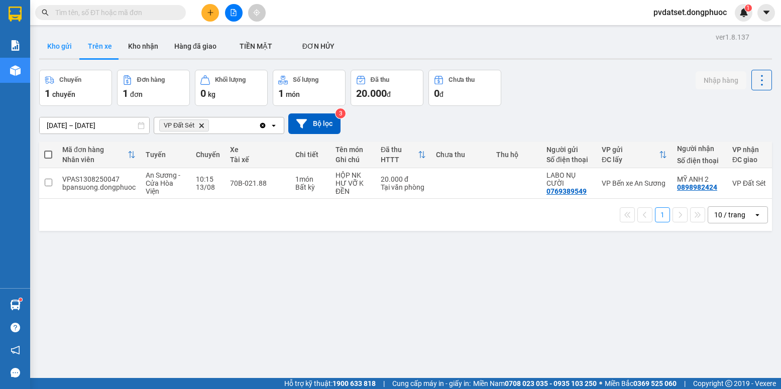
click at [65, 58] on button "Kho gửi" at bounding box center [59, 46] width 41 height 24
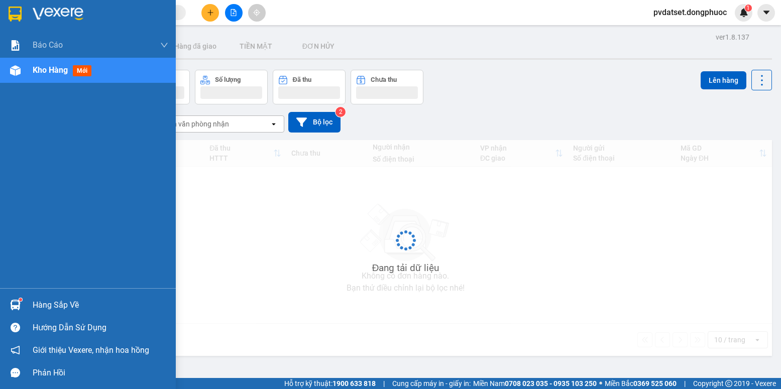
click at [24, 301] on div at bounding box center [16, 305] width 18 height 18
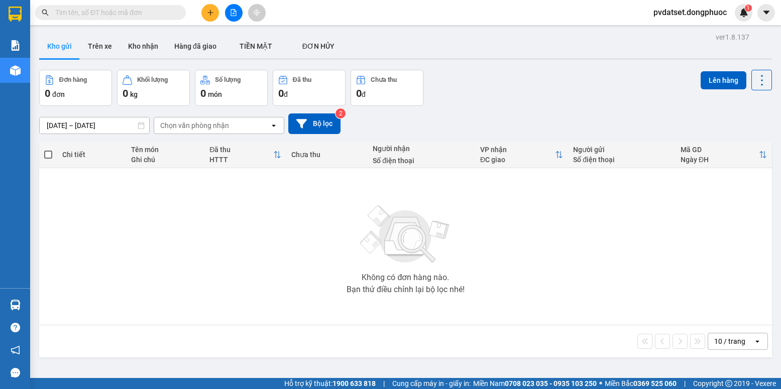
drag, startPoint x: 208, startPoint y: 225, endPoint x: 114, endPoint y: 80, distance: 173.3
click at [208, 224] on section "Kết quả tìm kiếm ( 0 ) Bộ lọc Ngày tạo đơn gần nhất No Data pvdatset.dongphuoc …" at bounding box center [390, 194] width 781 height 389
click at [89, 45] on button "Trên xe" at bounding box center [100, 46] width 40 height 24
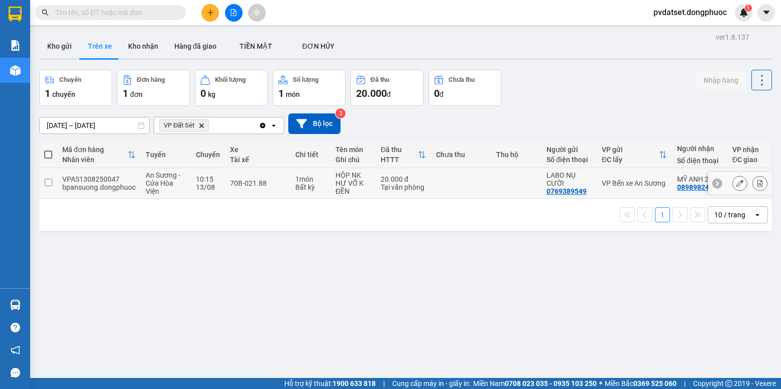
drag, startPoint x: 309, startPoint y: 183, endPoint x: 447, endPoint y: 171, distance: 138.1
click at [310, 183] on div "Bất kỳ" at bounding box center [310, 187] width 30 height 8
checkbox input "true"
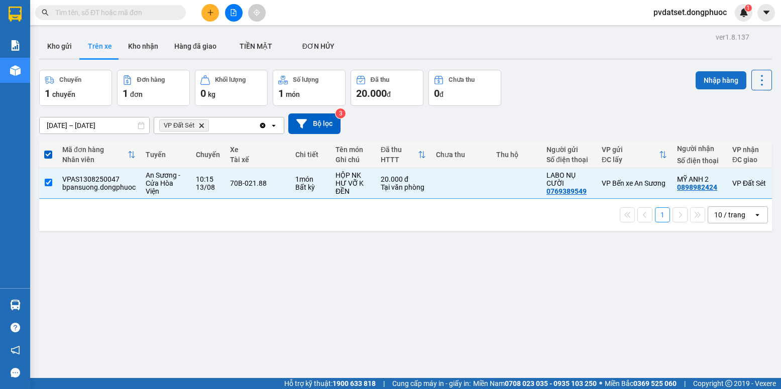
click at [720, 82] on button "Nhập hàng" at bounding box center [720, 80] width 51 height 18
